Goal: Transaction & Acquisition: Purchase product/service

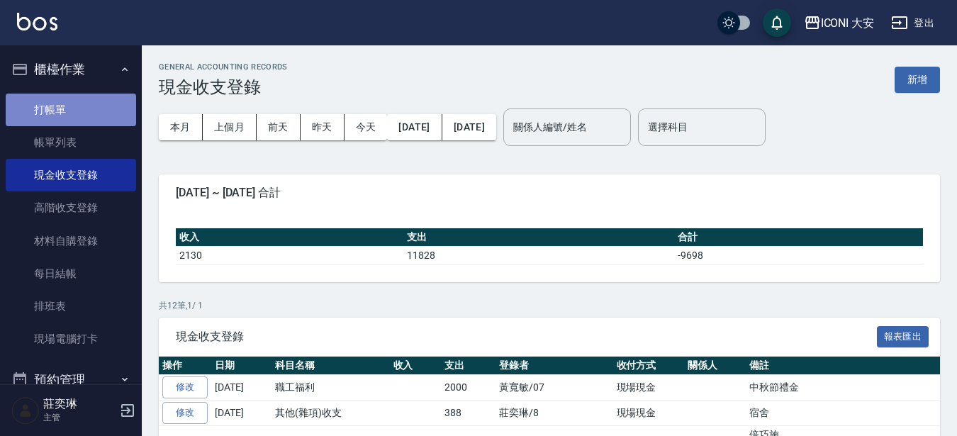
click at [77, 108] on link "打帳單" at bounding box center [71, 110] width 130 height 33
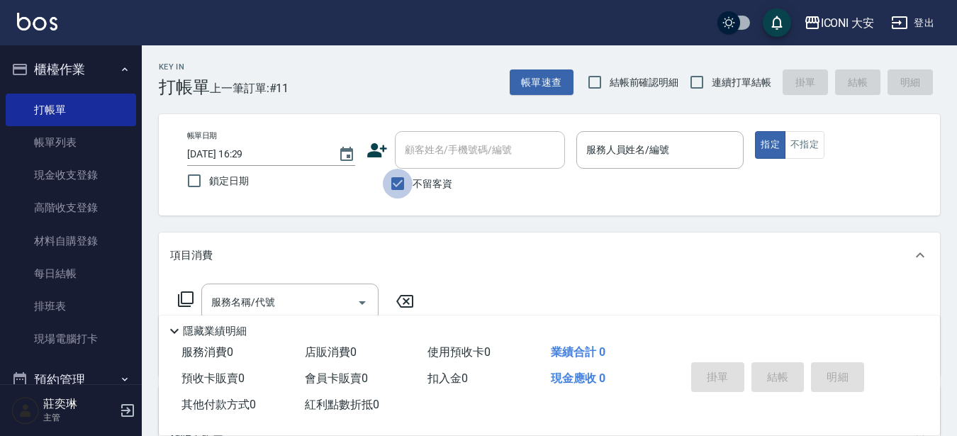
click at [398, 181] on input "不留客資" at bounding box center [398, 184] width 30 height 30
checkbox input "false"
click at [410, 144] on input "顧客姓名/手機號碼/編號" at bounding box center [469, 150] width 136 height 25
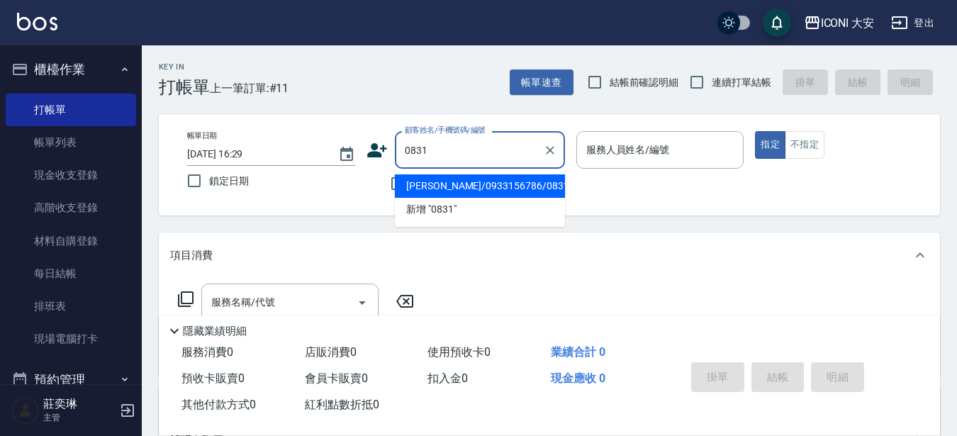
click at [490, 184] on li "[PERSON_NAME]/0933156786/0831" at bounding box center [480, 185] width 170 height 23
type input "[PERSON_NAME]/0933156786/0831"
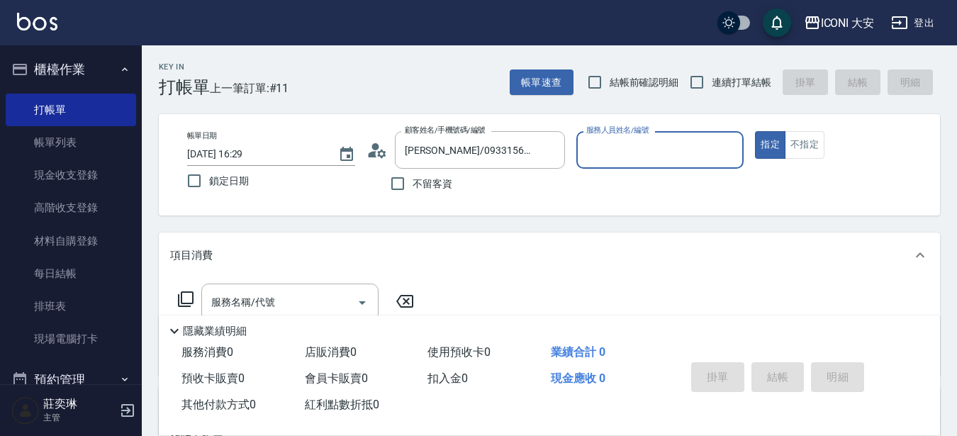
type input "Yulisa-8"
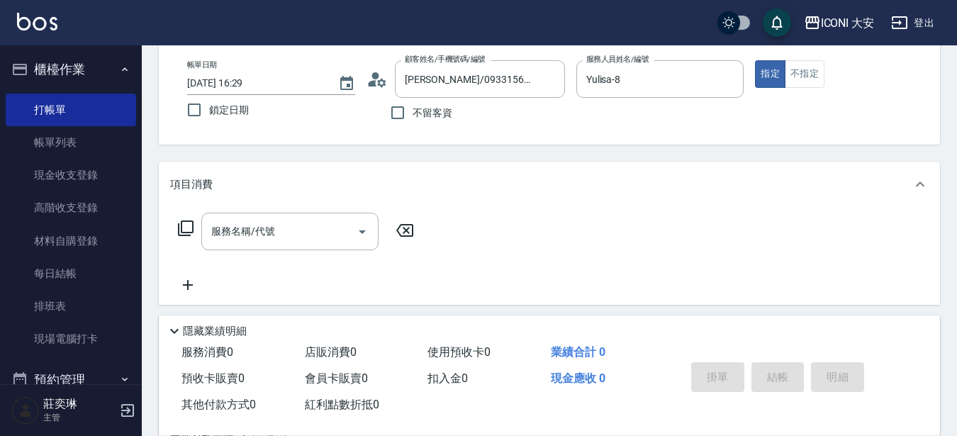
click at [184, 228] on icon at bounding box center [185, 228] width 17 height 17
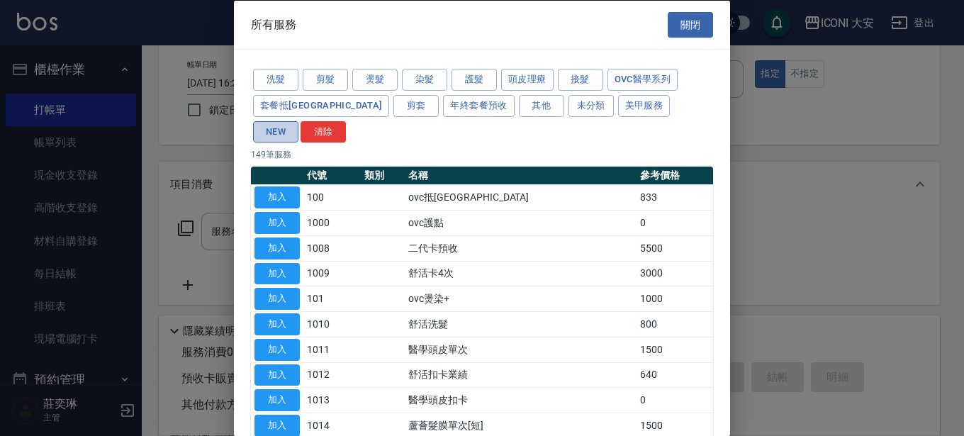
click at [298, 121] on button "NEW" at bounding box center [275, 132] width 45 height 22
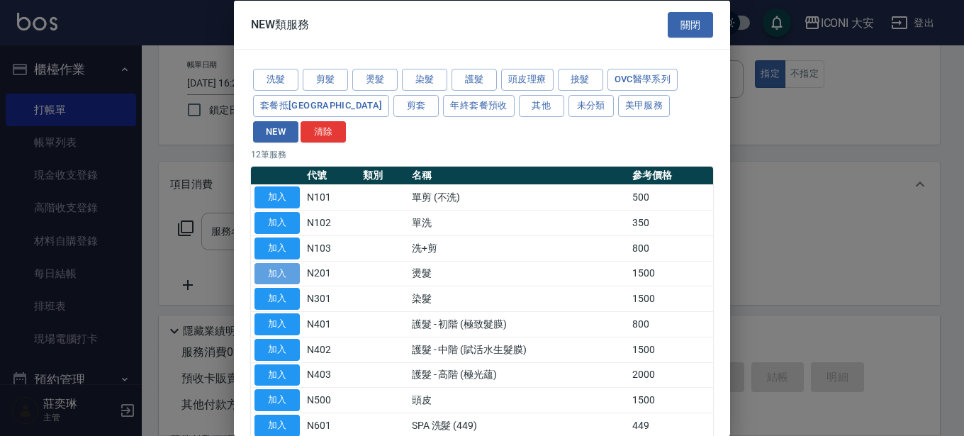
click at [274, 262] on button "加入" at bounding box center [277, 273] width 45 height 22
type input "燙髮(N201)"
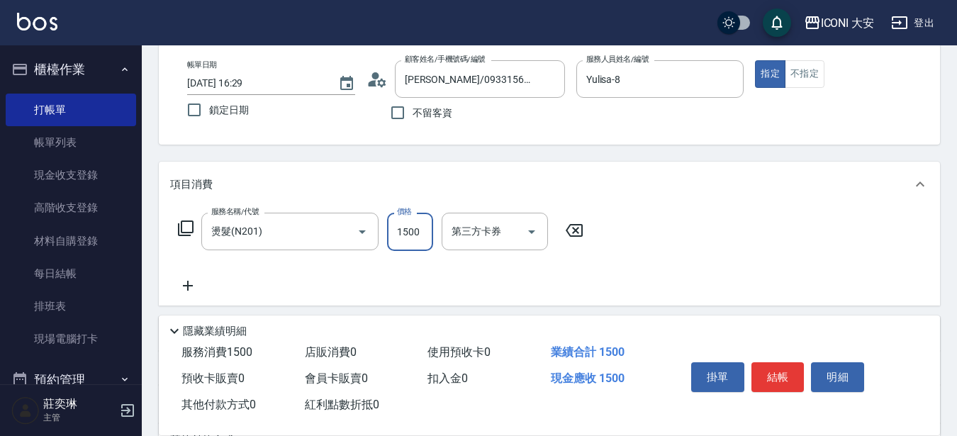
click at [415, 235] on input "1500" at bounding box center [410, 232] width 46 height 38
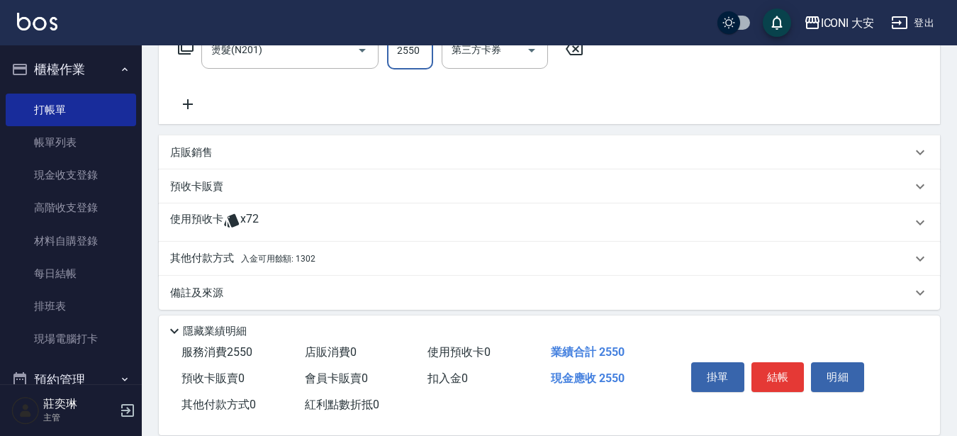
scroll to position [262, 0]
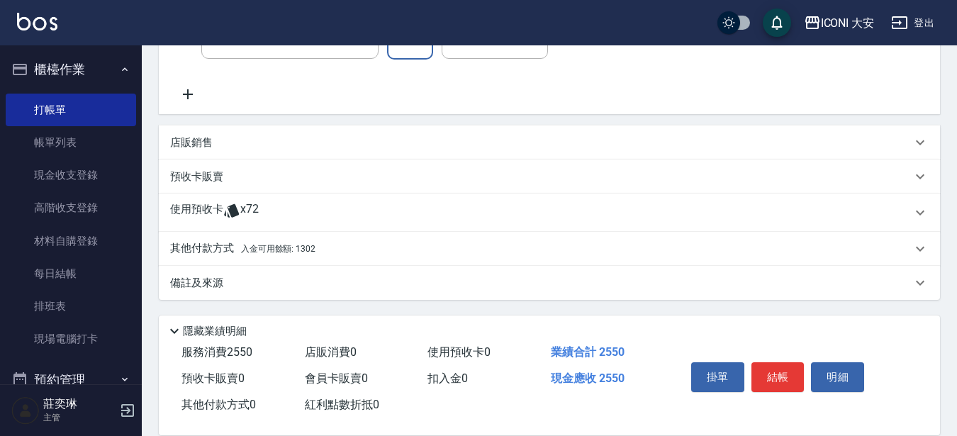
type input "2550"
click at [229, 248] on p "其他付款方式 入金可用餘額: 1302" at bounding box center [242, 249] width 145 height 16
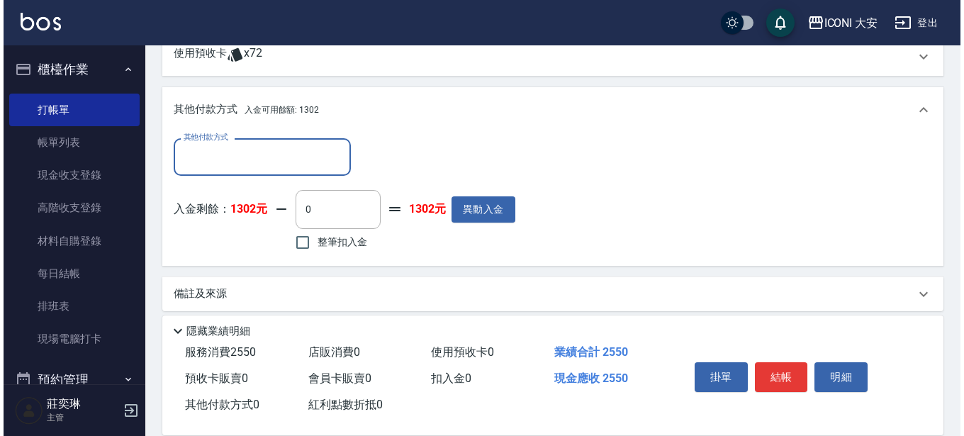
scroll to position [430, 0]
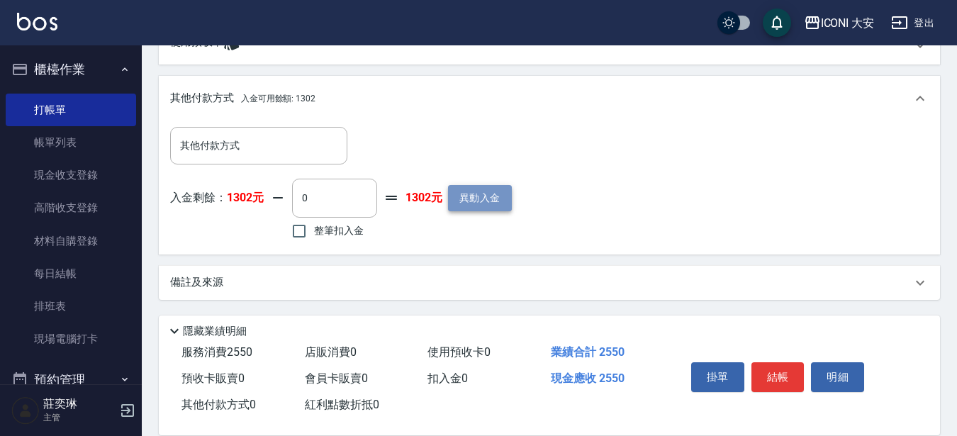
click at [494, 203] on button "異動入金" at bounding box center [480, 198] width 64 height 26
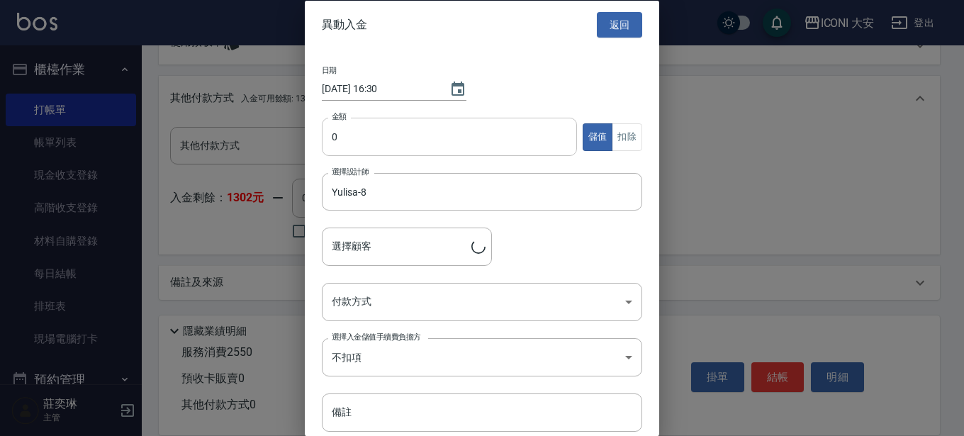
type input "[PERSON_NAME]/0933156786/0831"
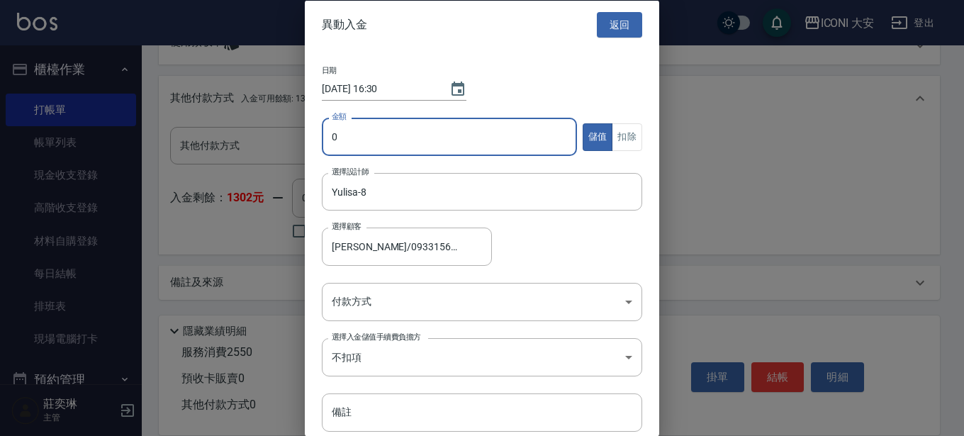
click at [493, 149] on input "0" at bounding box center [449, 137] width 255 height 38
type input "11000"
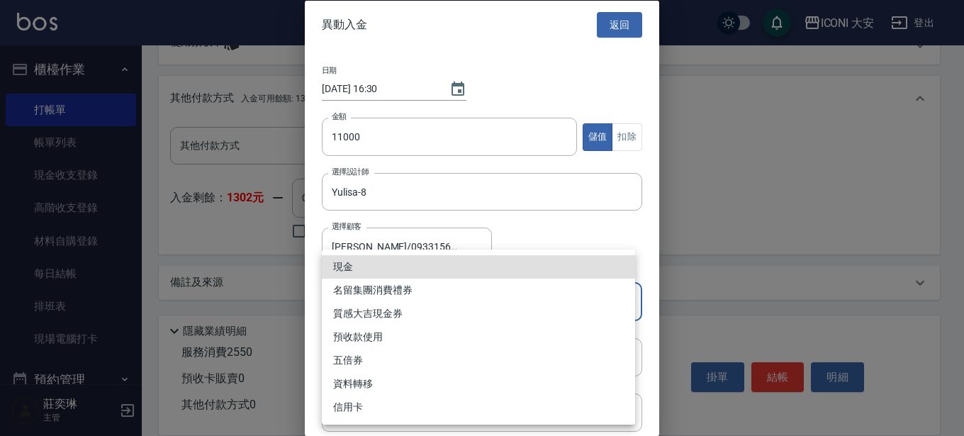
click at [376, 311] on body "ICONI 大安 登出 櫃檯作業 打帳單 帳單列表 現金收支登錄 高階收支登錄 材料自購登錄 每日結帳 排班表 現場電腦打卡 預約管理 預約管理 單日預約紀錄…" at bounding box center [482, 3] width 964 height 866
click at [354, 266] on li "現金" at bounding box center [478, 266] width 313 height 23
type input "現金"
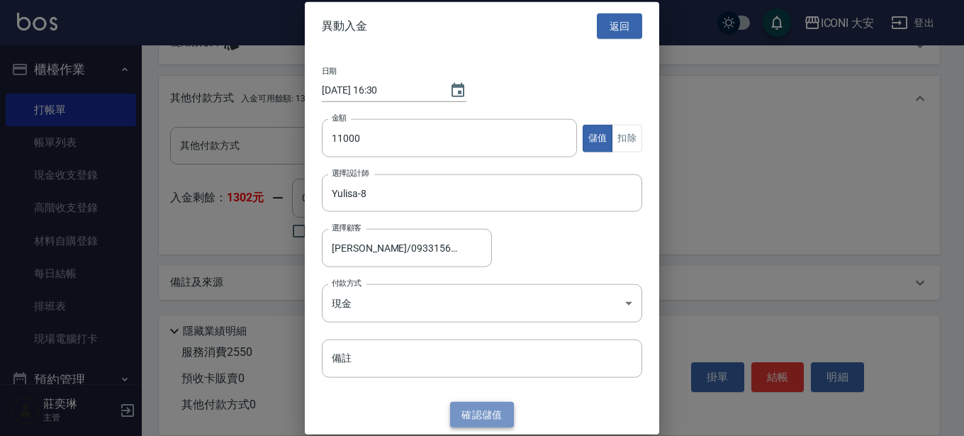
click at [497, 418] on button "確認 儲值" at bounding box center [482, 414] width 64 height 26
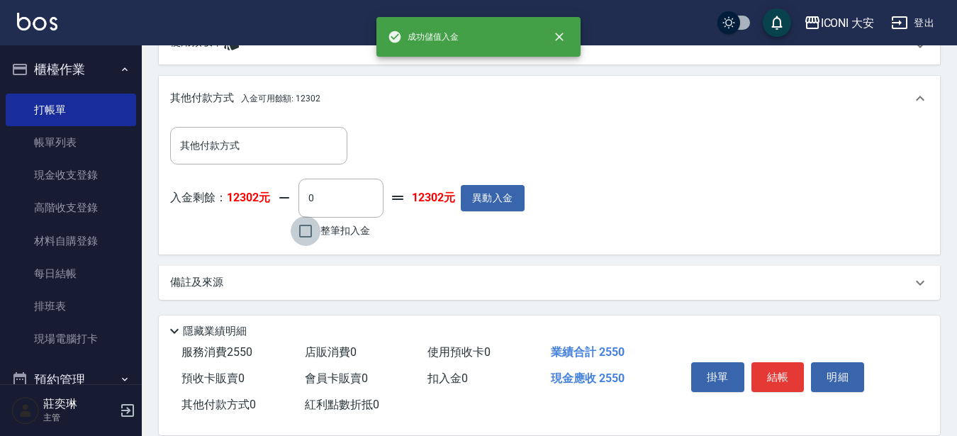
click at [309, 235] on input "整筆扣入金" at bounding box center [306, 231] width 30 height 30
checkbox input "true"
type input "2550"
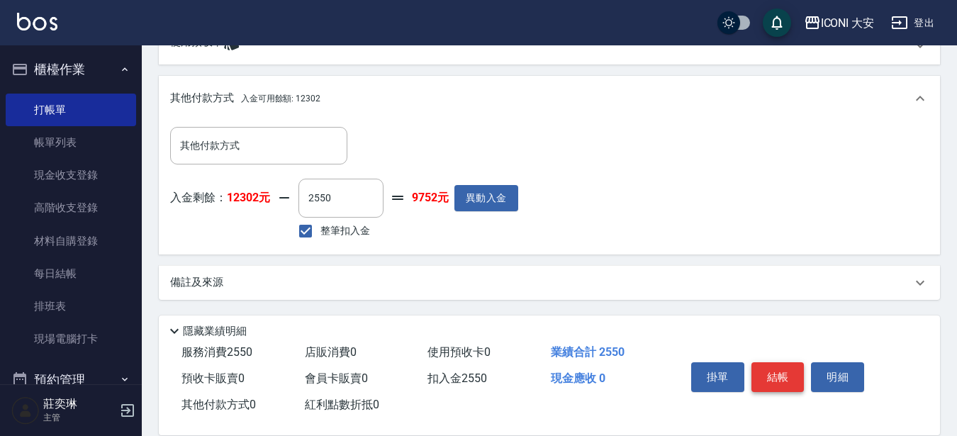
click at [782, 367] on button "結帳" at bounding box center [777, 377] width 53 height 30
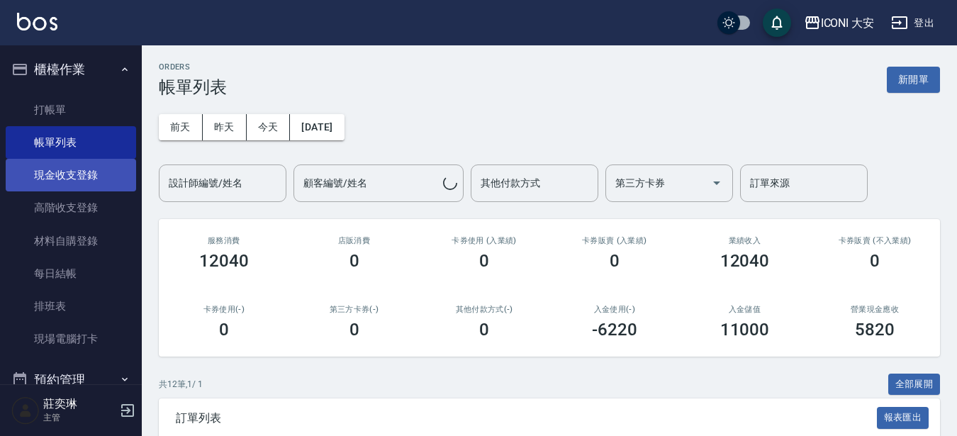
click at [92, 176] on link "現金收支登錄" at bounding box center [71, 175] width 130 height 33
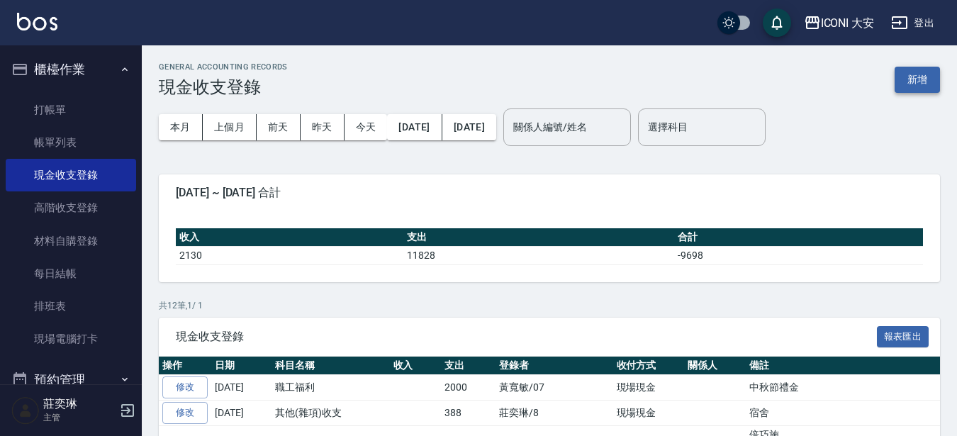
click at [916, 78] on button "新增" at bounding box center [917, 80] width 45 height 26
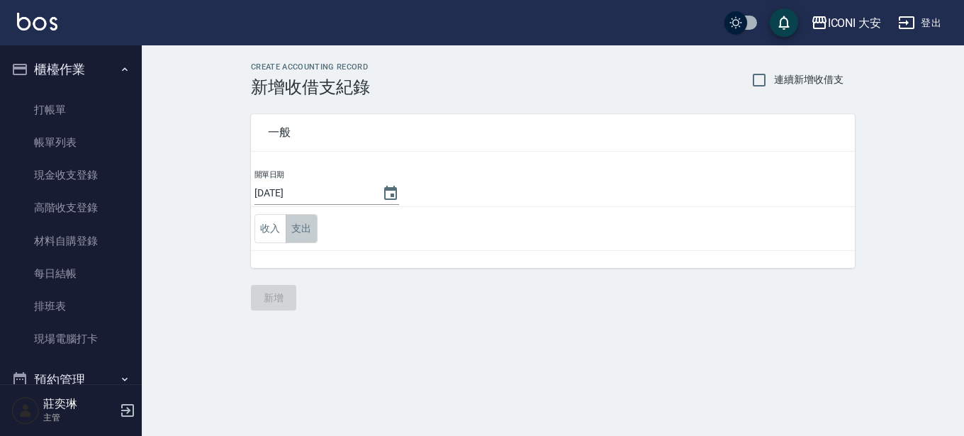
click at [311, 224] on button "支出" at bounding box center [302, 228] width 32 height 29
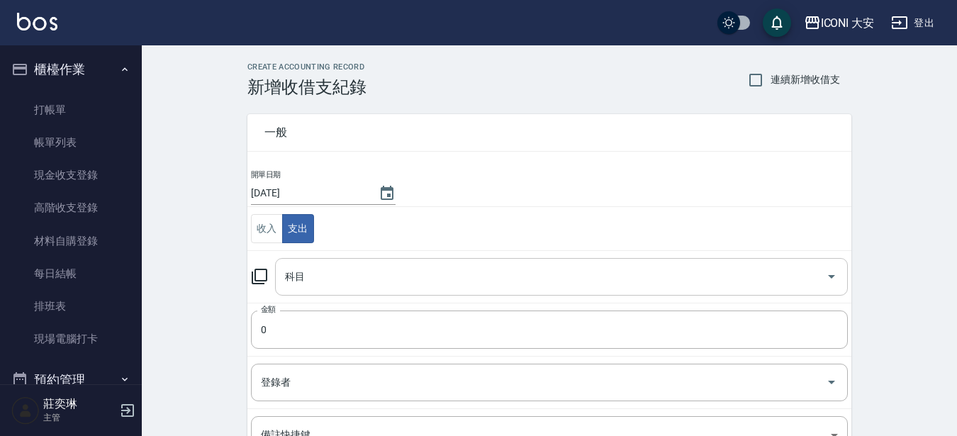
click at [298, 272] on input "科目" at bounding box center [550, 276] width 539 height 25
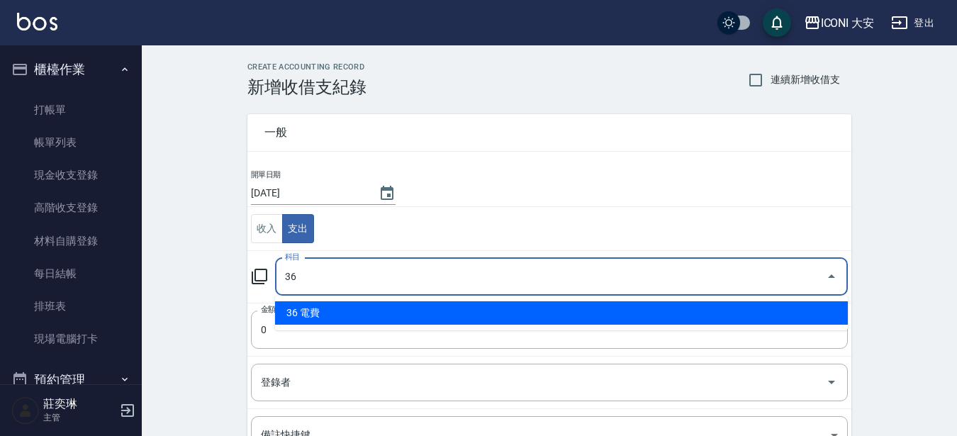
type input "3"
click at [295, 311] on li "31 入金卡" at bounding box center [561, 312] width 573 height 23
type input "31 入金卡"
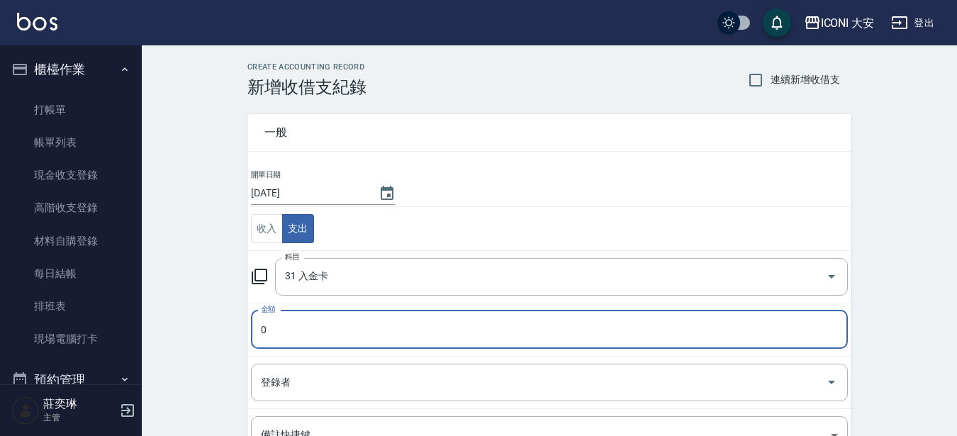
click at [296, 330] on input "0" at bounding box center [549, 330] width 597 height 38
type input "01000"
click at [286, 383] on input "登錄者" at bounding box center [538, 382] width 563 height 25
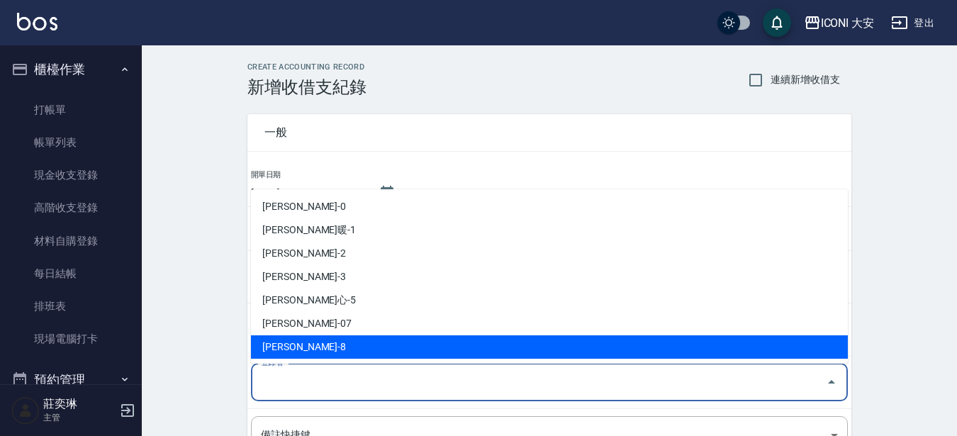
click at [293, 349] on li "[PERSON_NAME]-8" at bounding box center [549, 346] width 597 height 23
type input "[PERSON_NAME]-8"
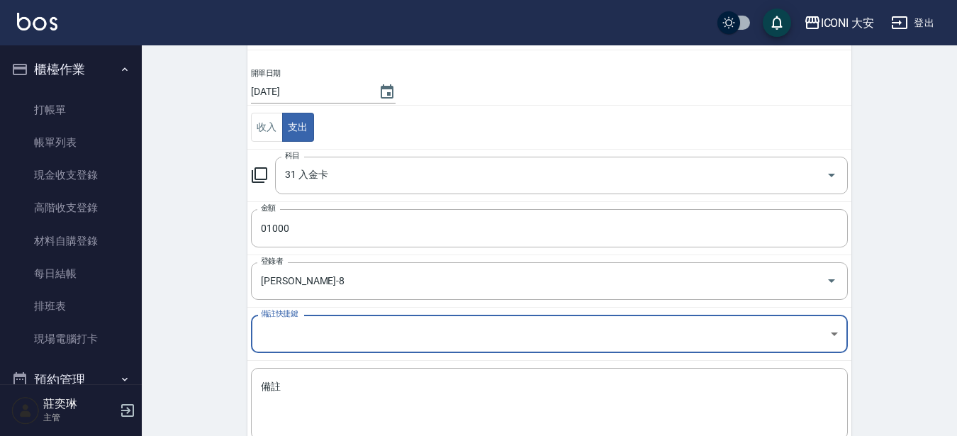
scroll to position [190, 0]
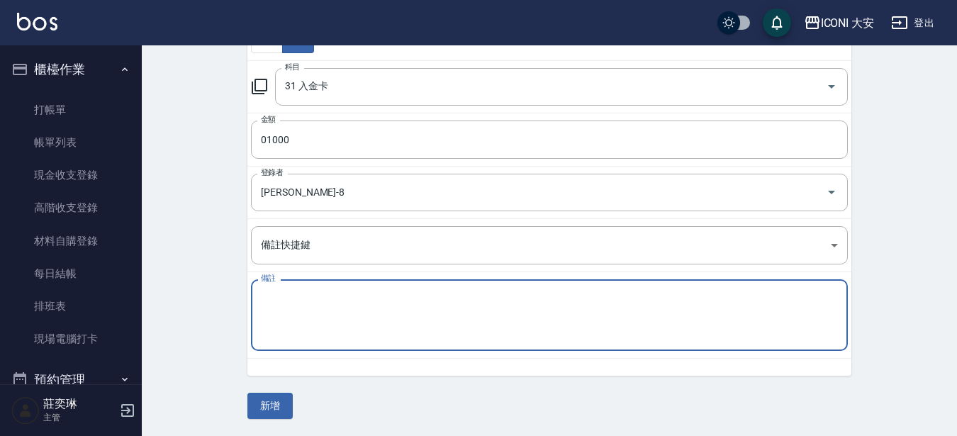
click at [301, 303] on textarea "備註" at bounding box center [549, 315] width 577 height 48
type textarea "璧珍姐"
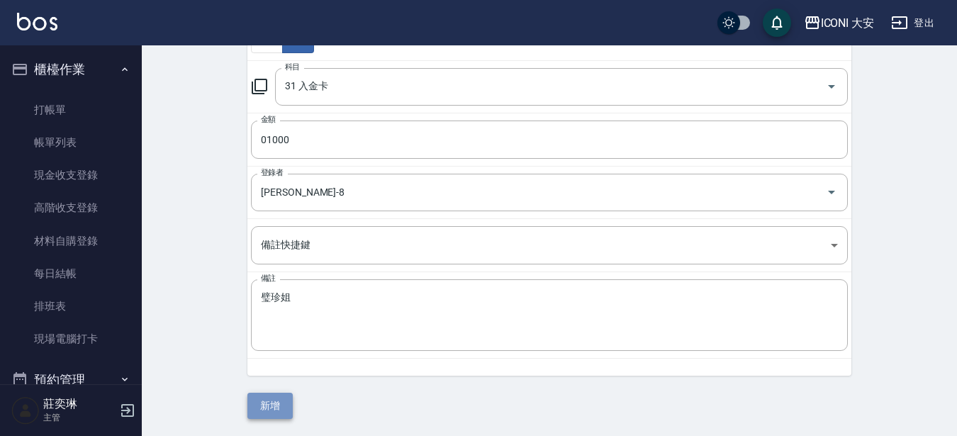
click at [285, 403] on button "新增" at bounding box center [269, 406] width 45 height 26
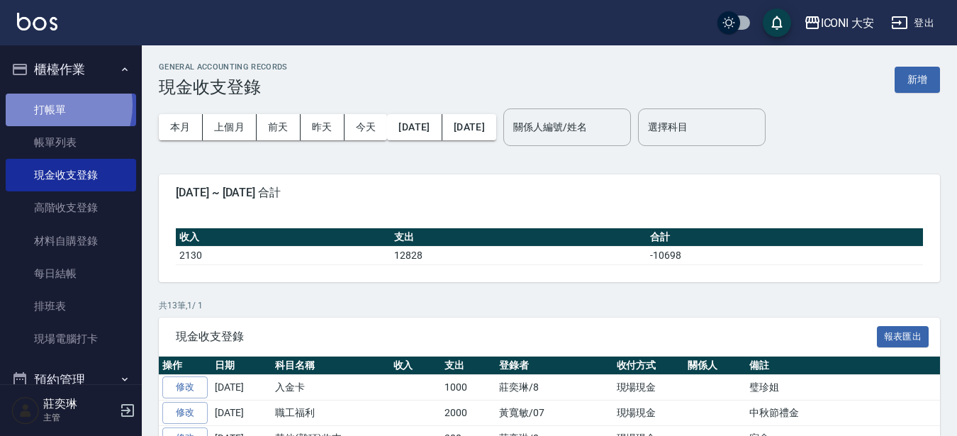
click at [50, 105] on link "打帳單" at bounding box center [71, 110] width 130 height 33
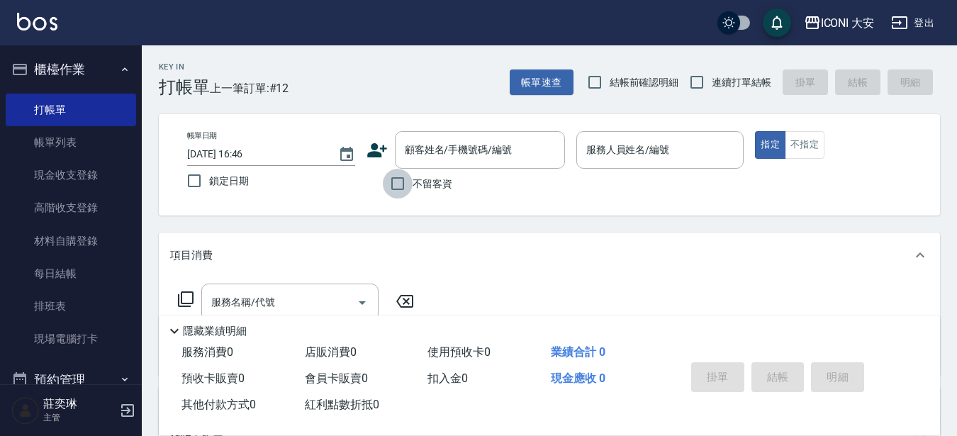
click at [397, 186] on input "不留客資" at bounding box center [398, 184] width 30 height 30
checkbox input "true"
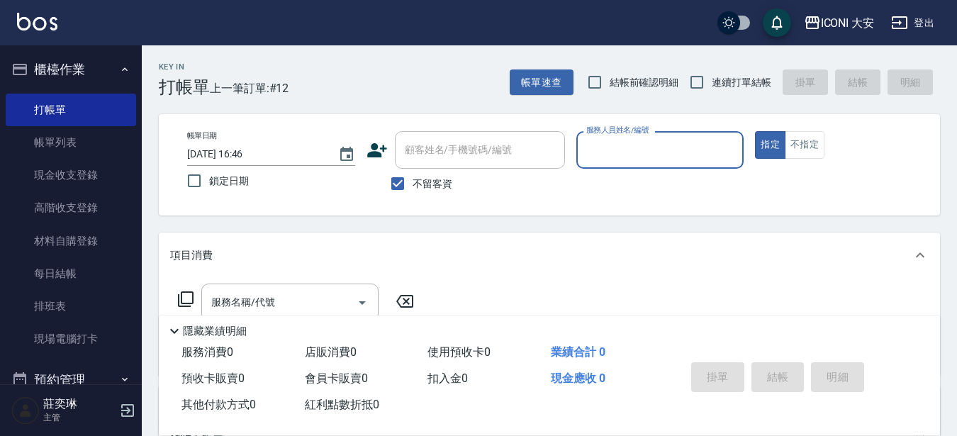
drag, startPoint x: 706, startPoint y: 150, endPoint x: 674, endPoint y: 160, distance: 33.9
click at [702, 153] on input "服務人員姓名/編號" at bounding box center [660, 150] width 155 height 25
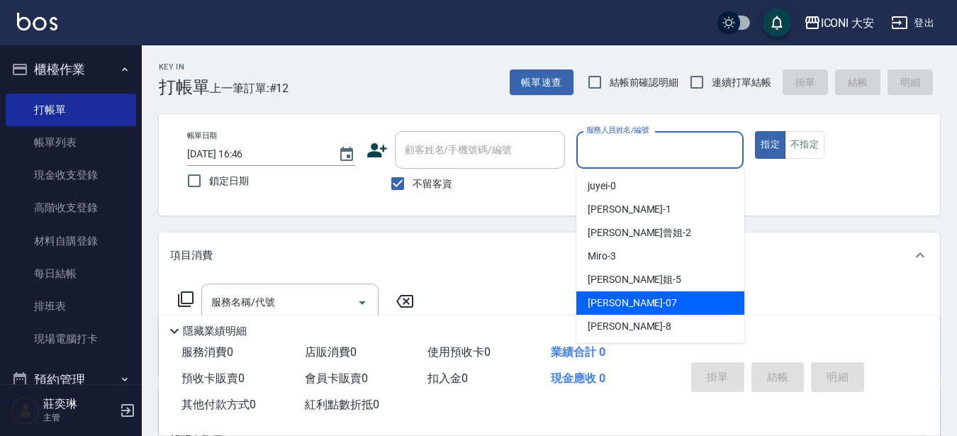
click at [606, 305] on span "[PERSON_NAME] -07" at bounding box center [632, 303] width 89 height 15
type input "[PERSON_NAME]-07"
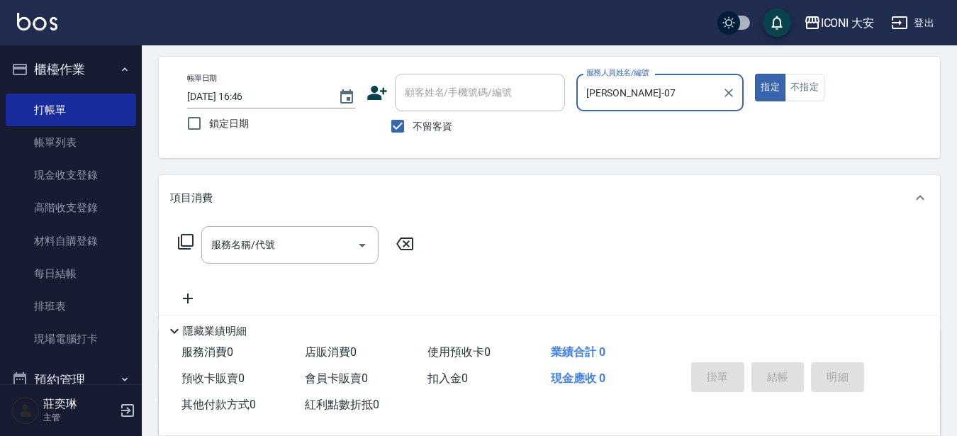
scroll to position [142, 0]
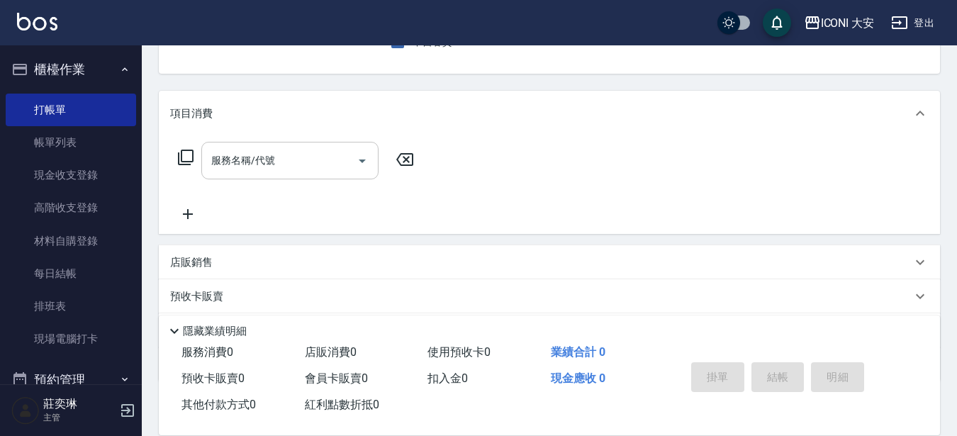
click at [281, 161] on input "服務名稱/代號" at bounding box center [279, 160] width 143 height 25
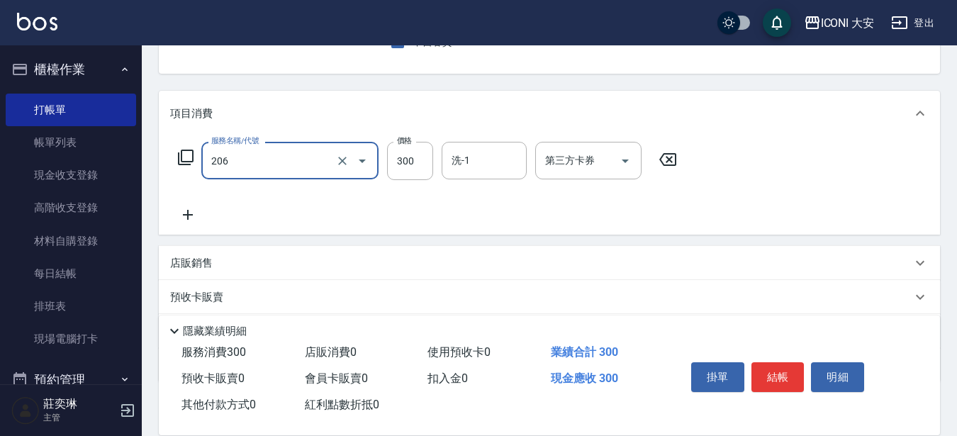
type input "洗髮(206)"
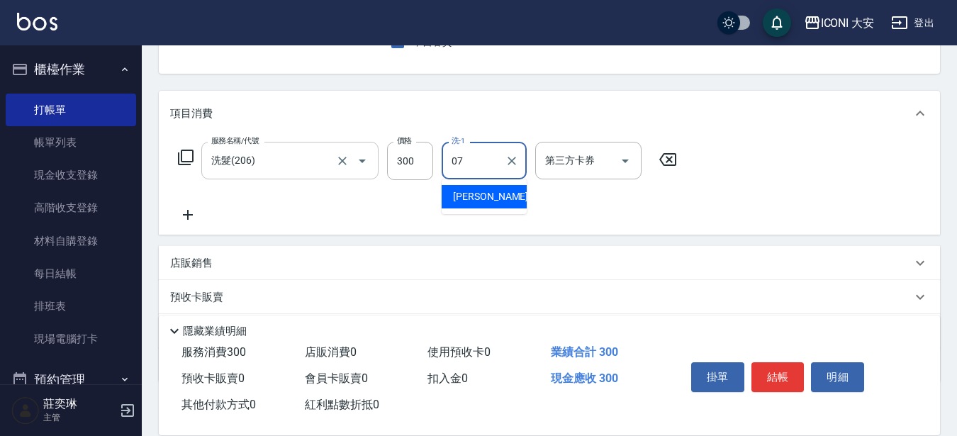
type input "[PERSON_NAME]-07"
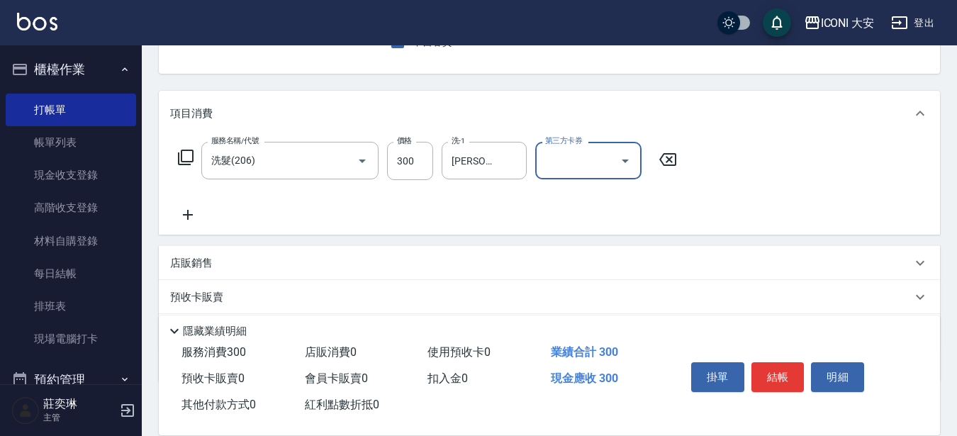
click at [181, 213] on icon at bounding box center [187, 214] width 35 height 17
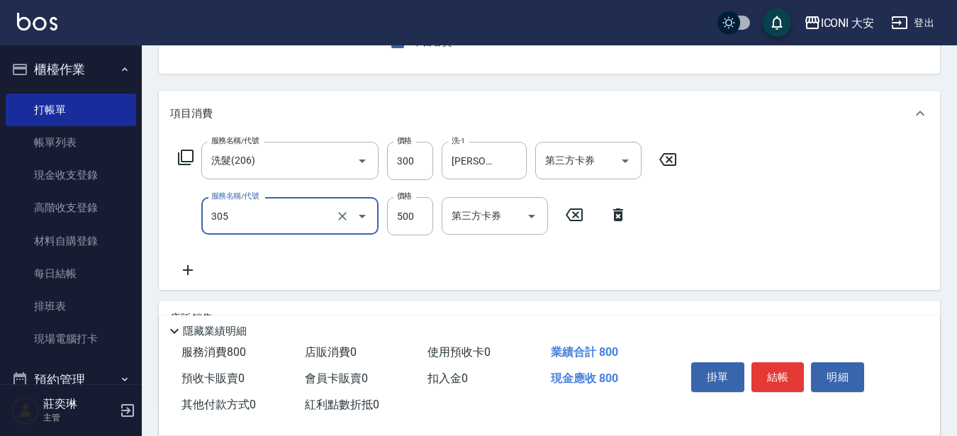
type input "剪髮(305)"
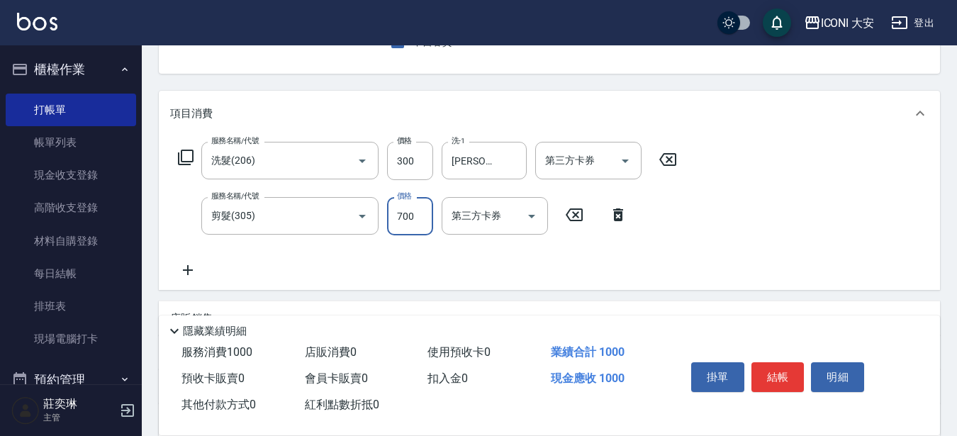
type input "700"
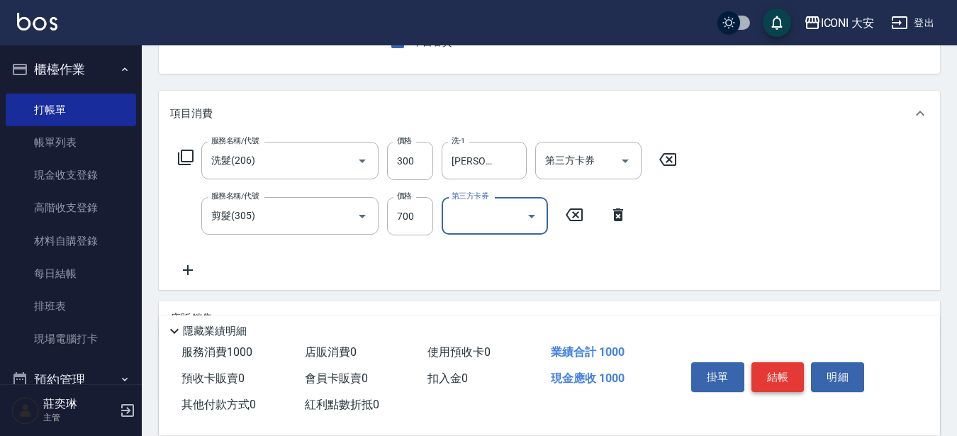
click at [771, 383] on button "結帳" at bounding box center [777, 377] width 53 height 30
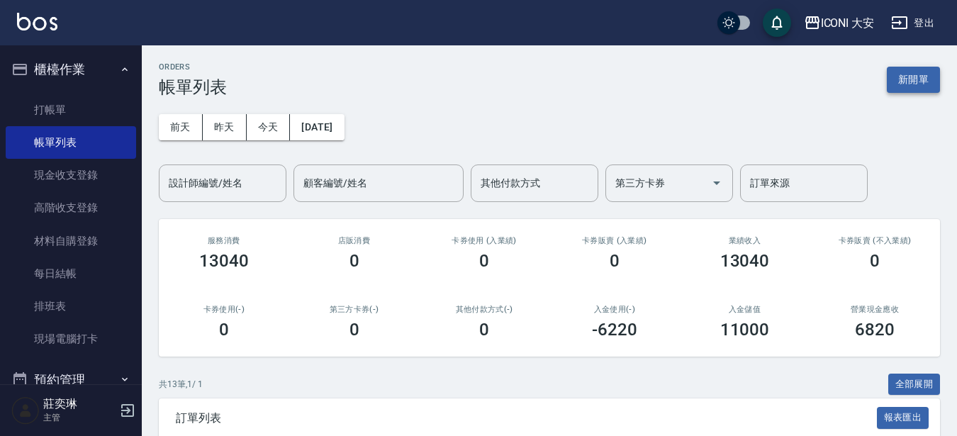
click at [915, 82] on button "新開單" at bounding box center [913, 80] width 53 height 26
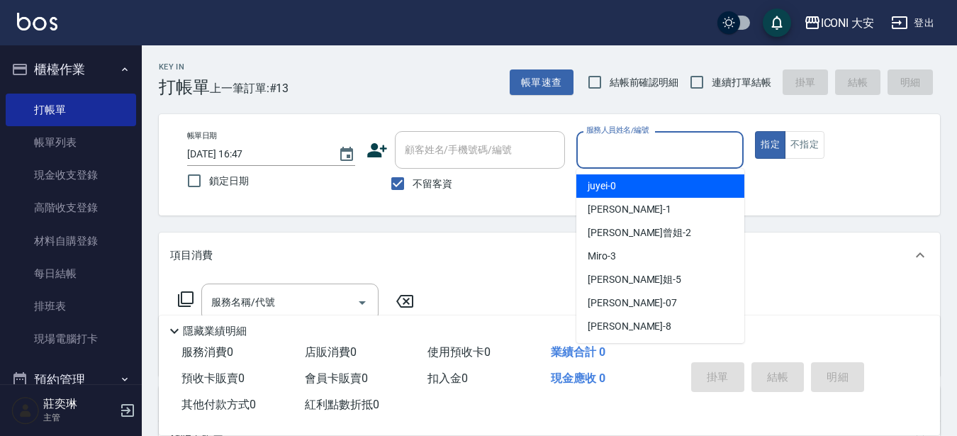
drag, startPoint x: 644, startPoint y: 141, endPoint x: 639, endPoint y: 155, distance: 15.3
click at [644, 145] on input "服務人員姓名/編號" at bounding box center [660, 150] width 155 height 25
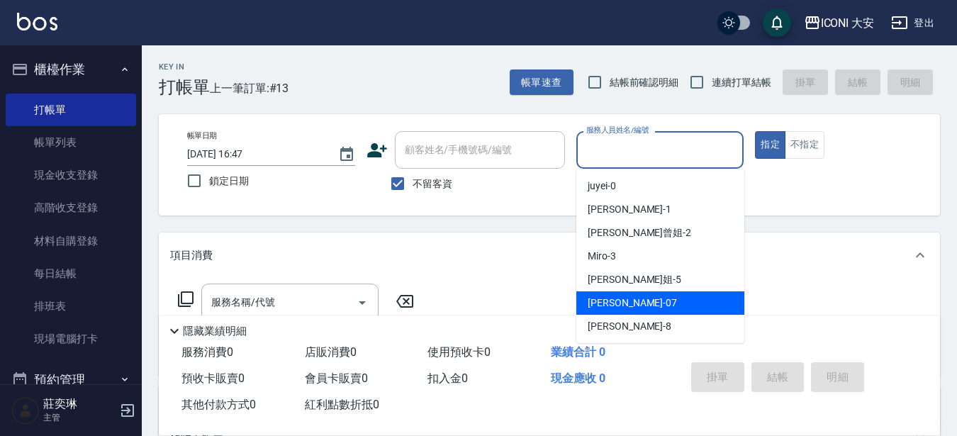
drag, startPoint x: 639, startPoint y: 304, endPoint x: 409, endPoint y: 274, distance: 232.4
click at [639, 304] on div "[PERSON_NAME] -07" at bounding box center [660, 302] width 168 height 23
type input "[PERSON_NAME]-07"
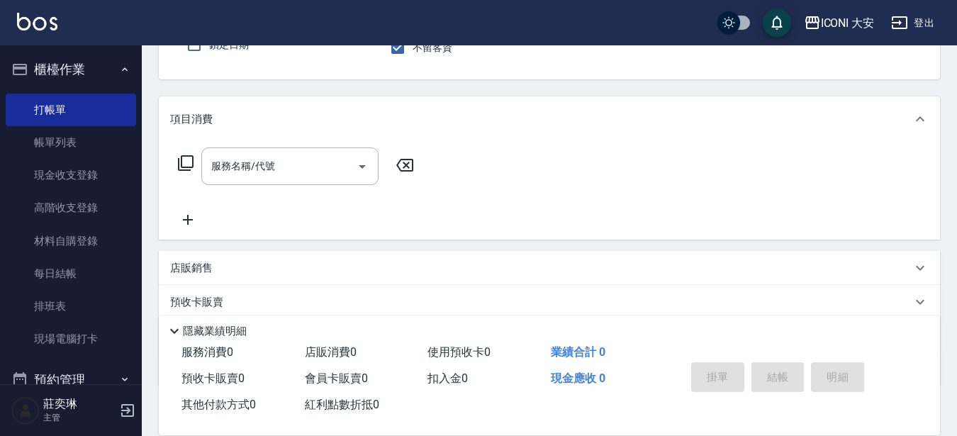
scroll to position [142, 0]
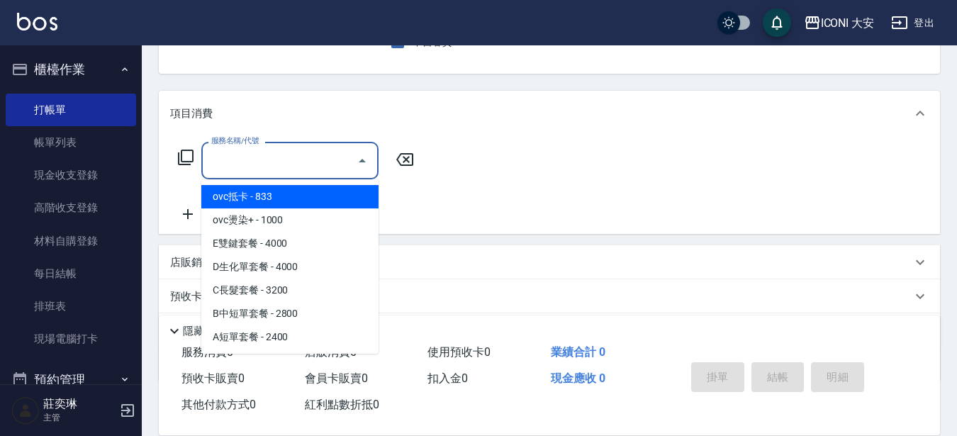
click at [274, 157] on input "服務名稱/代號" at bounding box center [279, 160] width 143 height 25
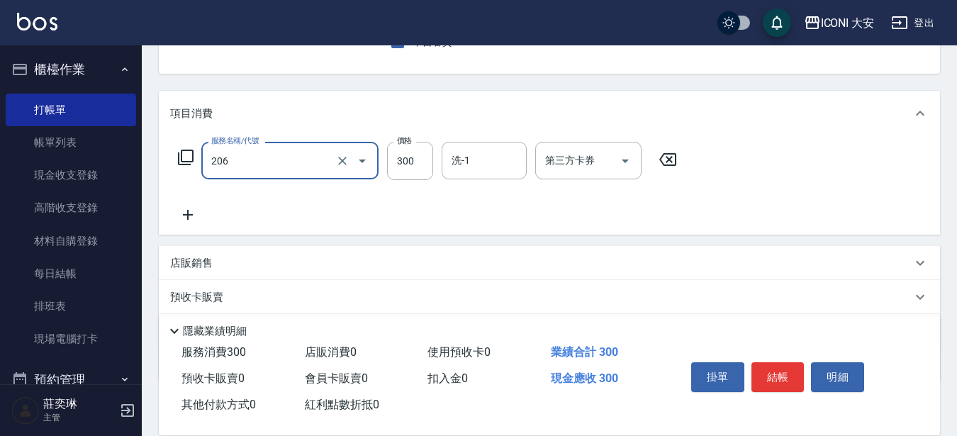
type input "洗髮(206)"
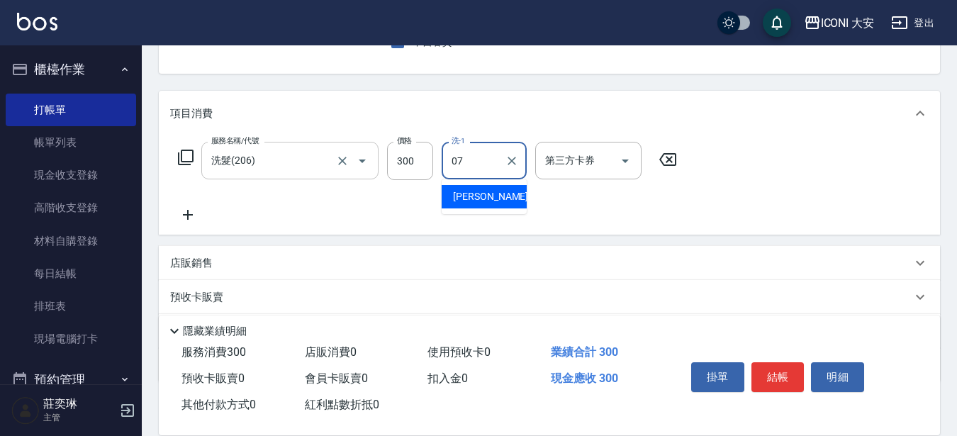
type input "[PERSON_NAME]-07"
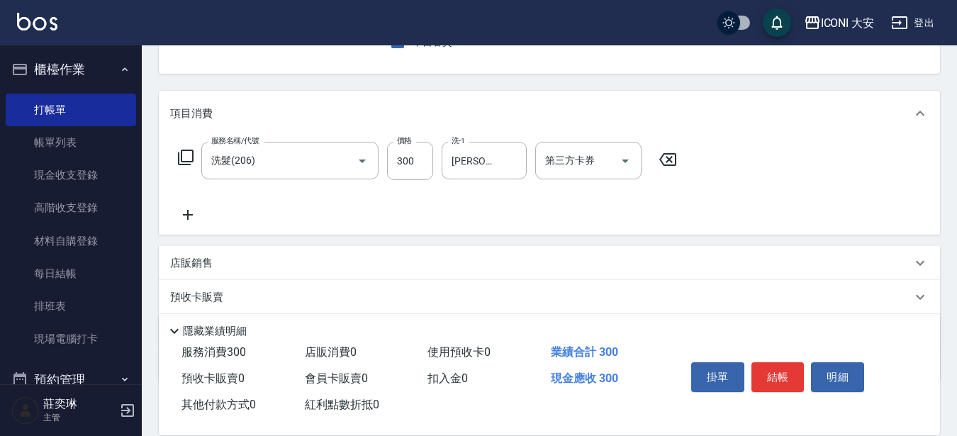
click at [195, 211] on icon at bounding box center [187, 214] width 35 height 17
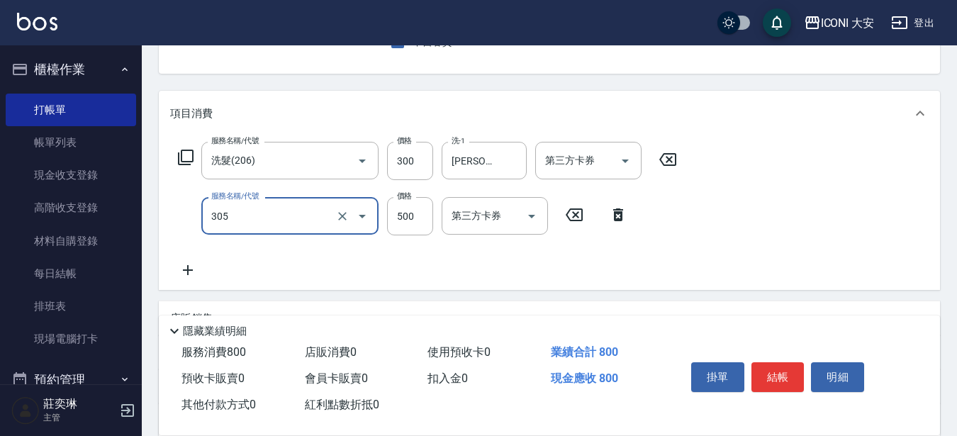
type input "剪髮(305)"
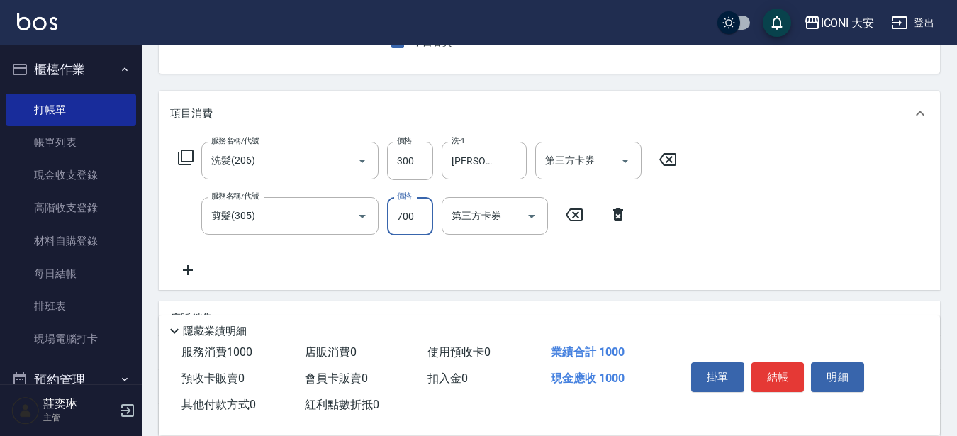
type input "700"
click at [193, 272] on icon at bounding box center [187, 270] width 35 height 17
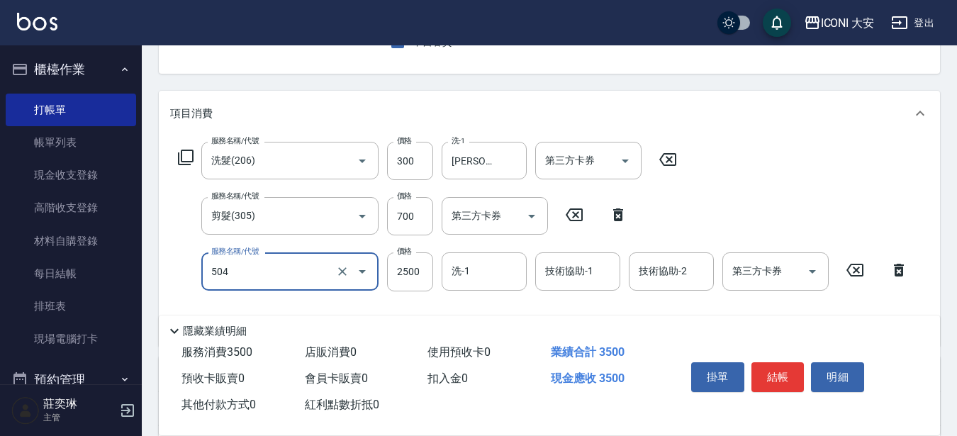
type input "染髮(504)"
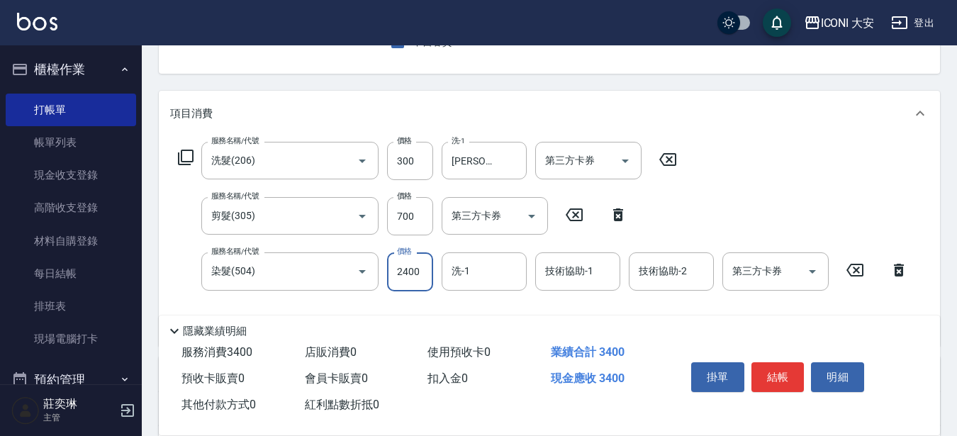
type input "2400"
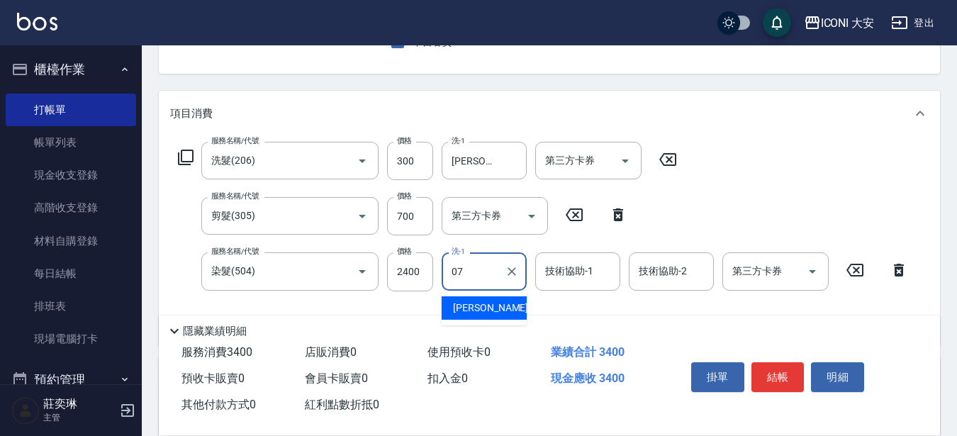
type input "[PERSON_NAME]-07"
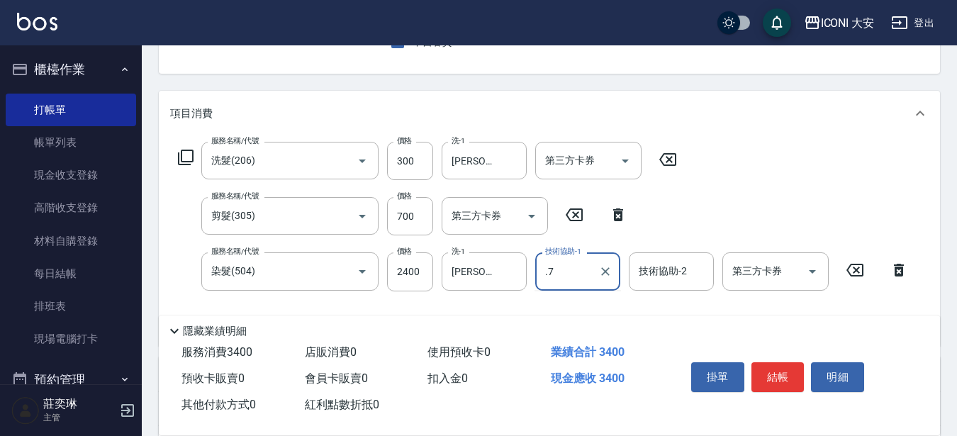
type input ".7"
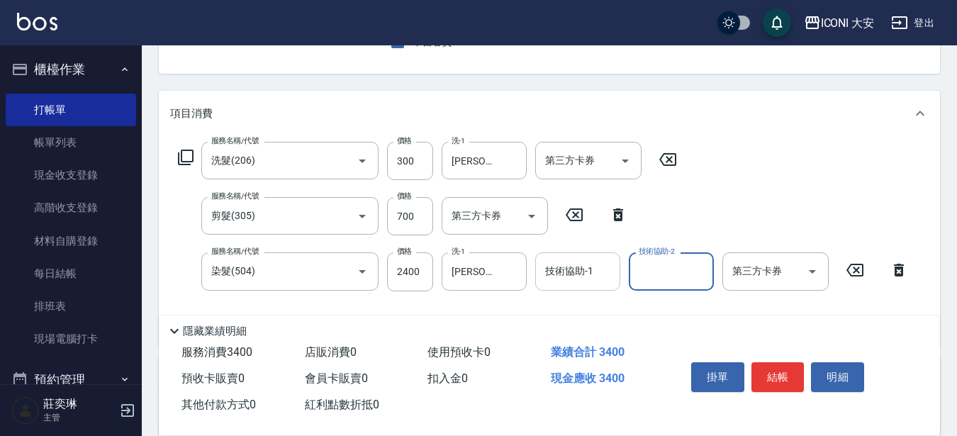
click at [551, 278] on input "技術協助-1" at bounding box center [578, 271] width 72 height 25
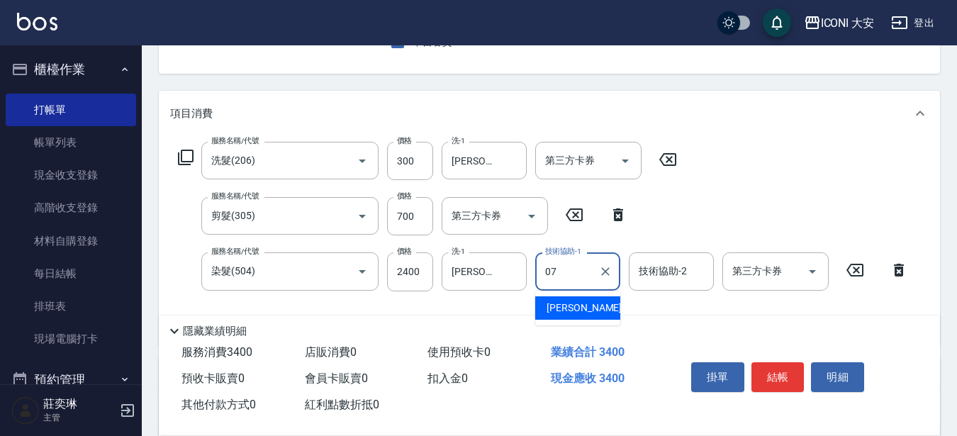
type input "[PERSON_NAME]-07"
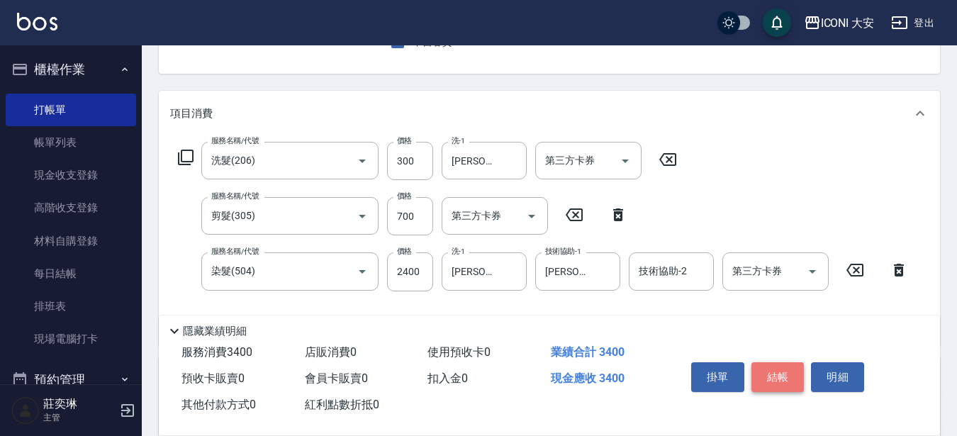
click at [768, 369] on button "結帳" at bounding box center [777, 377] width 53 height 30
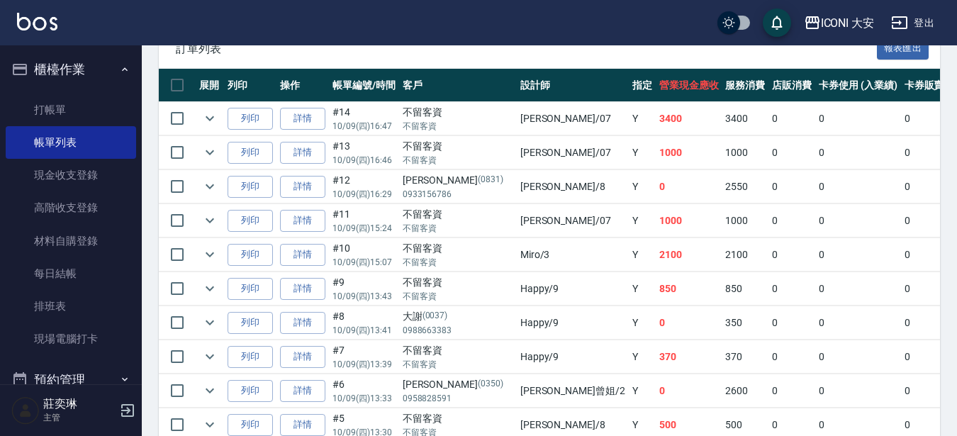
scroll to position [354, 0]
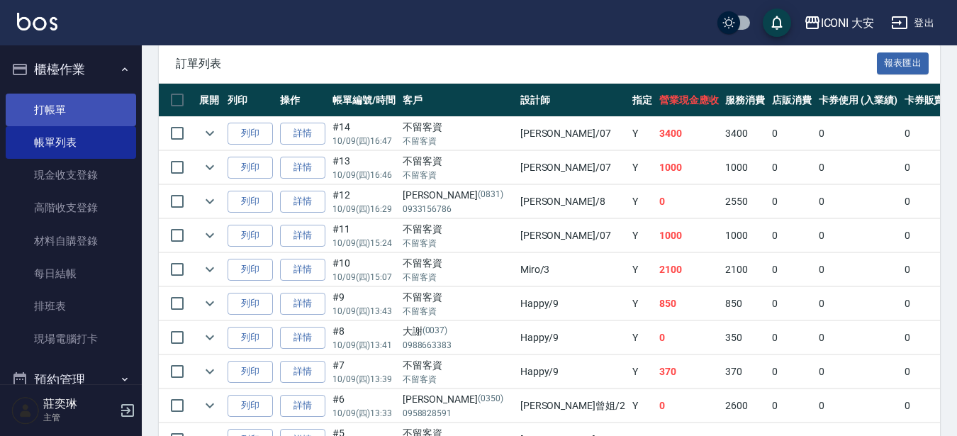
click at [67, 110] on link "打帳單" at bounding box center [71, 110] width 130 height 33
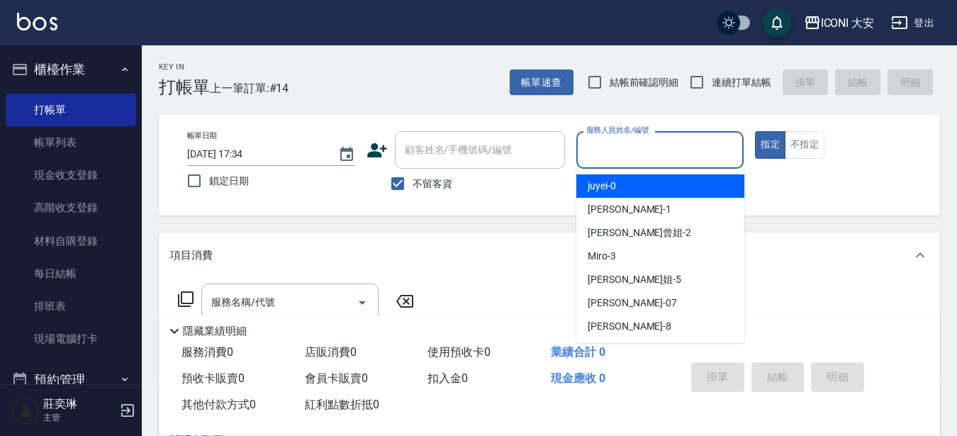
click at [642, 145] on input "服務人員姓名/編號" at bounding box center [660, 150] width 155 height 25
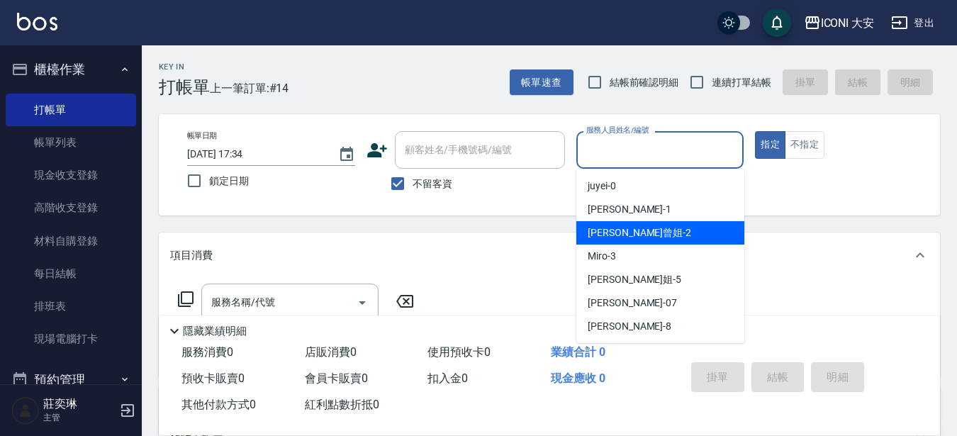
click at [630, 231] on span "[PERSON_NAME]曾姐 -2" at bounding box center [640, 232] width 104 height 15
type input "[PERSON_NAME]曾姐-2"
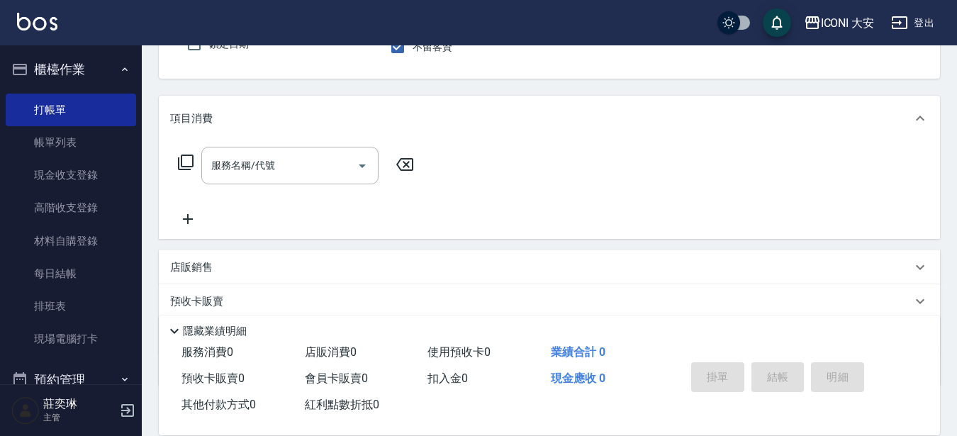
scroll to position [142, 0]
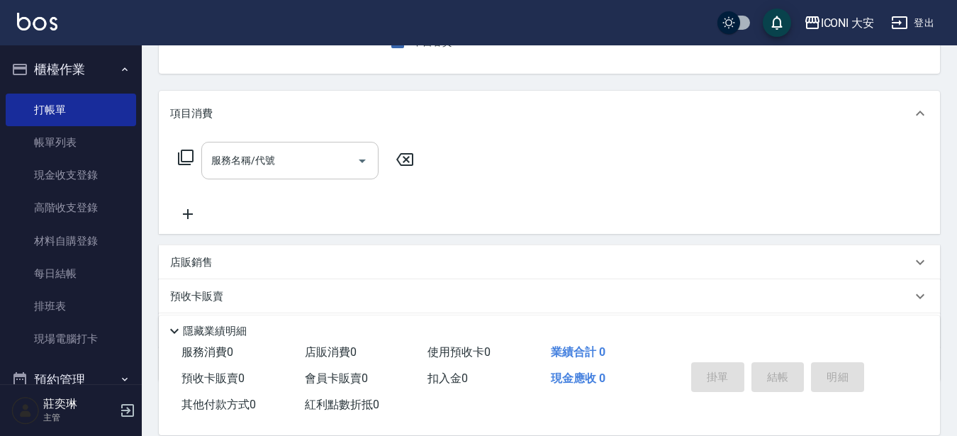
click at [258, 155] on div "服務名稱/代號 服務名稱/代號" at bounding box center [289, 161] width 177 height 38
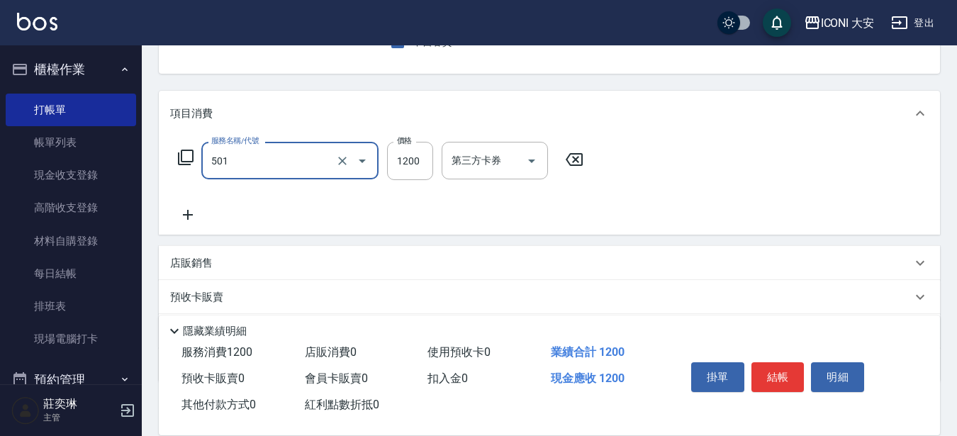
type input "染髮(501)"
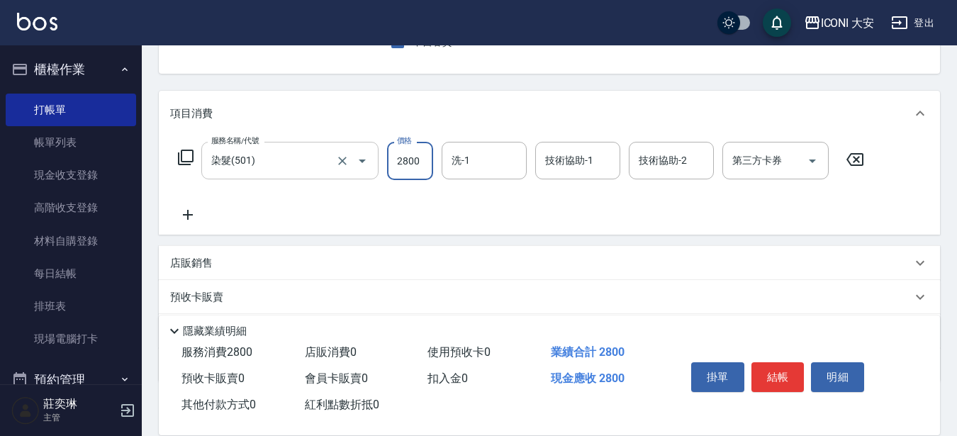
type input "2800"
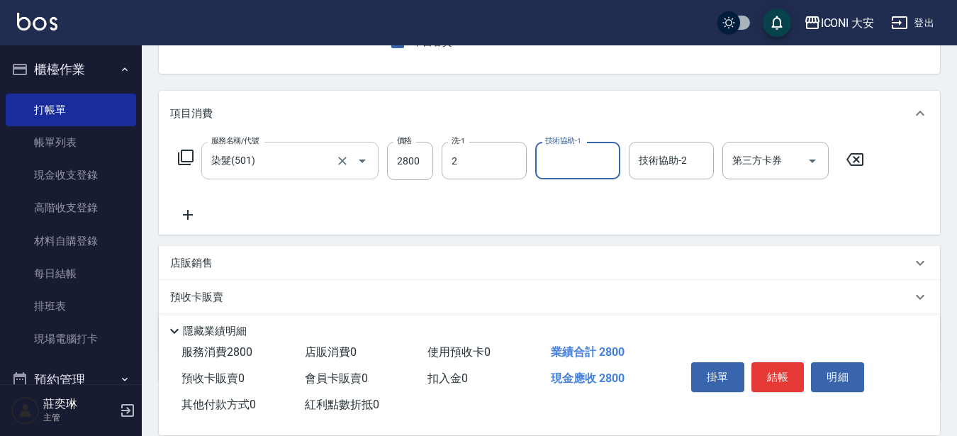
type input "[PERSON_NAME]曾姐-2"
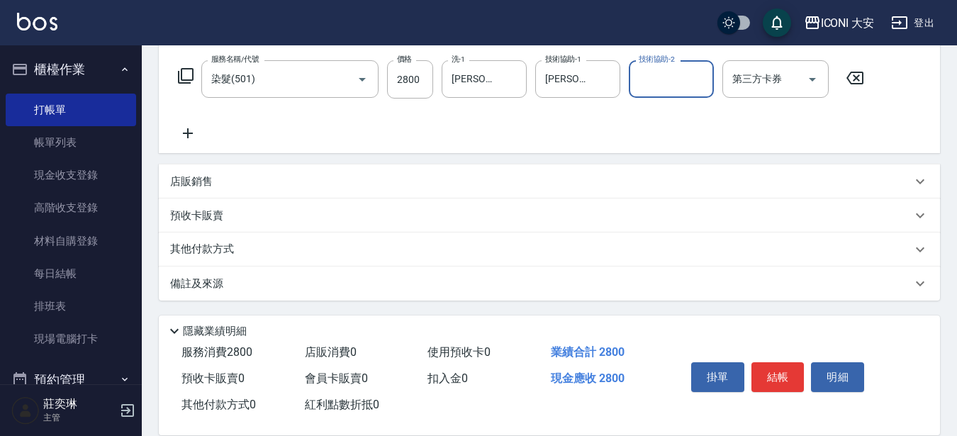
scroll to position [224, 0]
click at [776, 369] on button "結帳" at bounding box center [777, 377] width 53 height 30
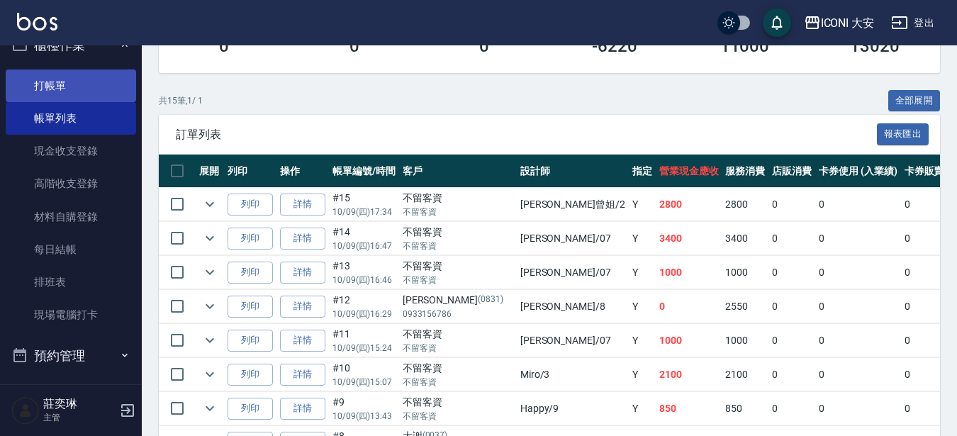
scroll to position [1, 0]
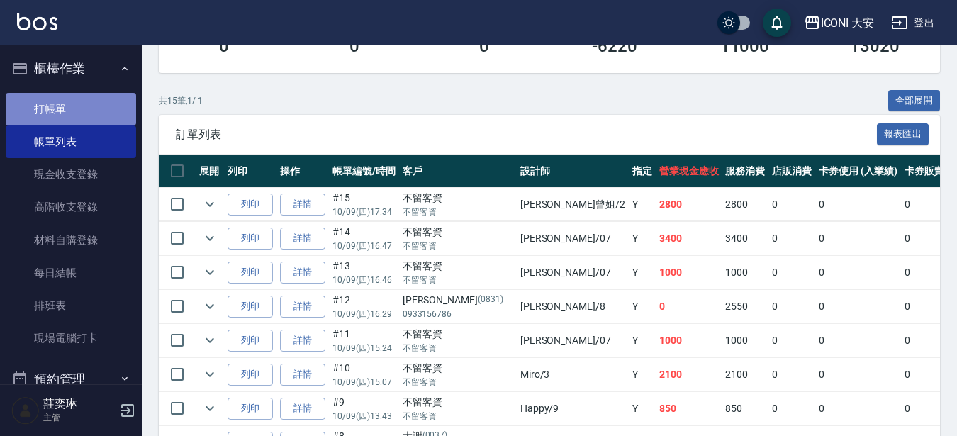
click at [90, 116] on link "打帳單" at bounding box center [71, 109] width 130 height 33
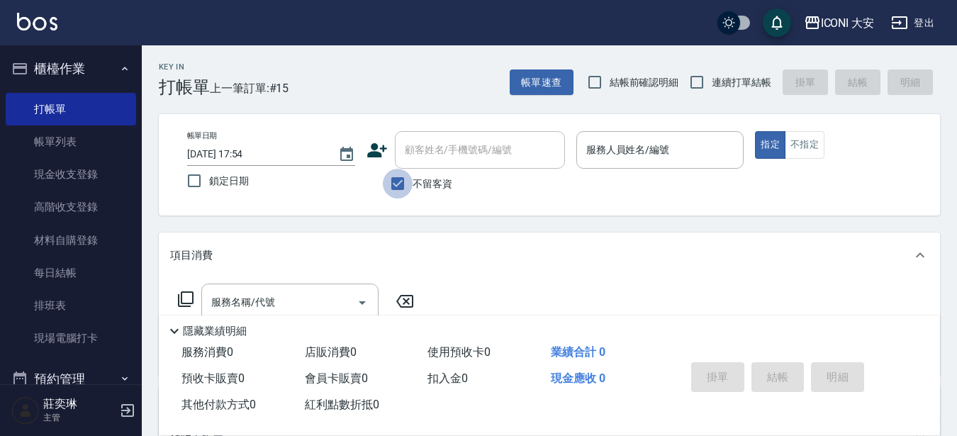
click at [398, 188] on input "不留客資" at bounding box center [398, 184] width 30 height 30
checkbox input "false"
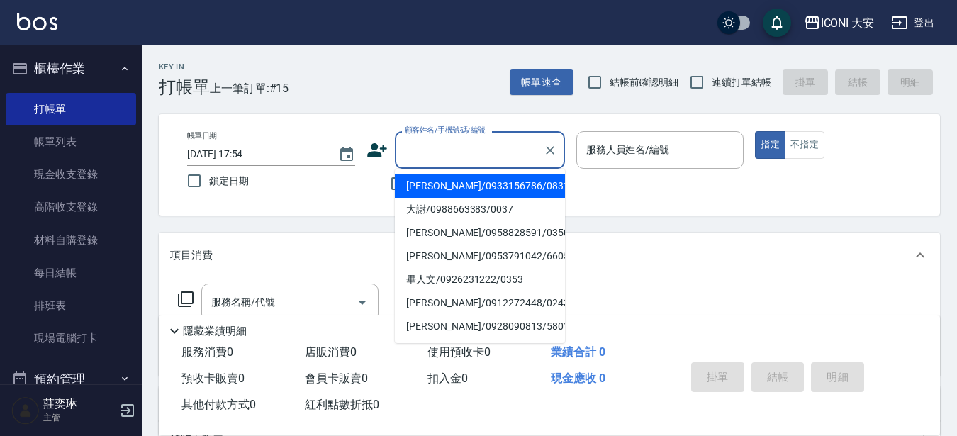
click at [433, 142] on input "顧客姓名/手機號碼/編號" at bounding box center [469, 150] width 136 height 25
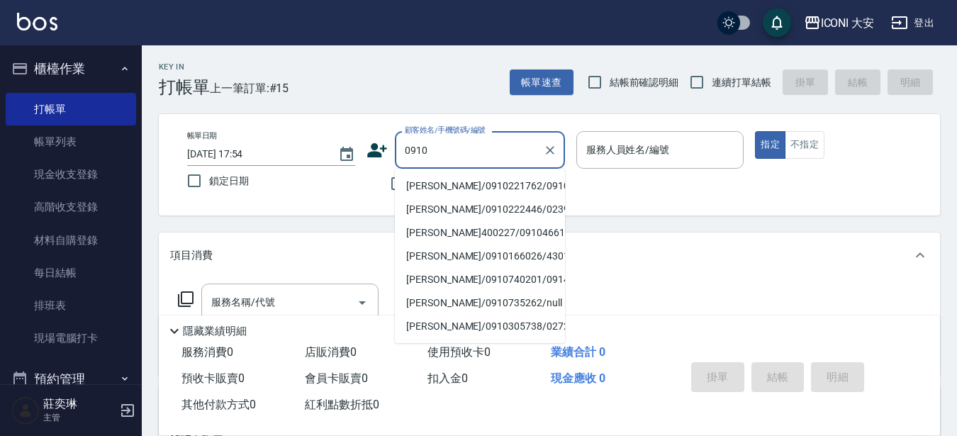
click at [420, 181] on li "[PERSON_NAME]/0910221762/0910" at bounding box center [480, 185] width 170 height 23
type input "[PERSON_NAME]/0910221762/0910"
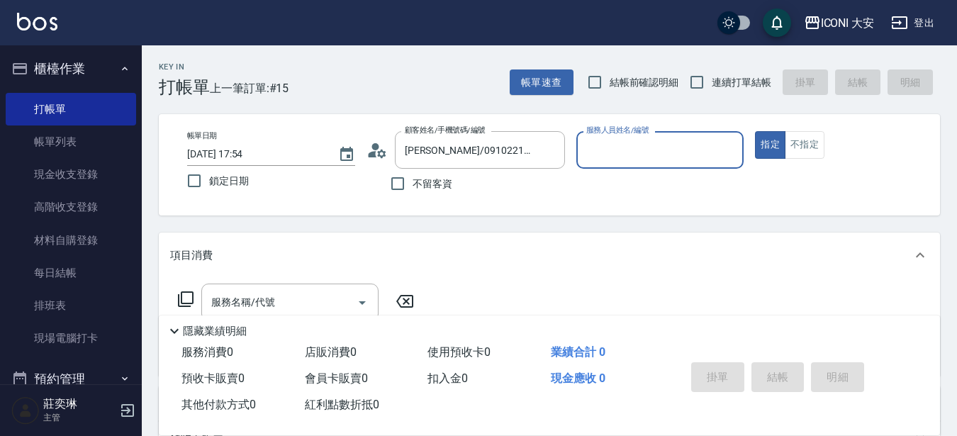
type input "Happy-9"
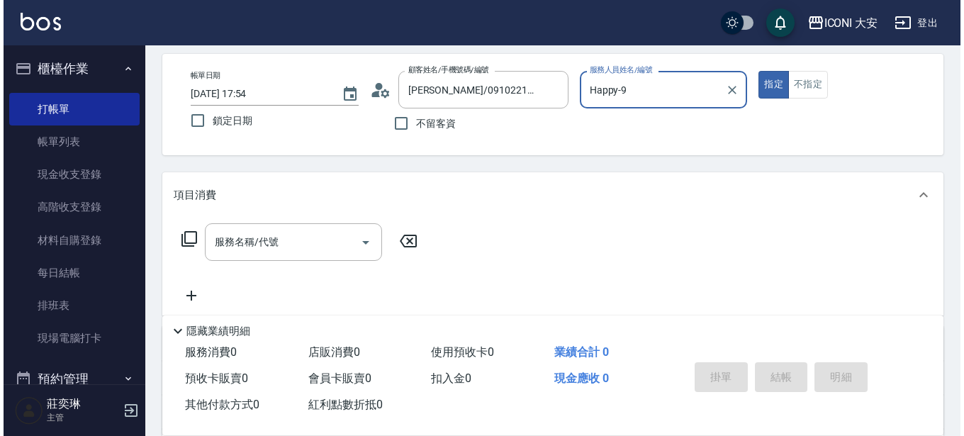
scroll to position [142, 0]
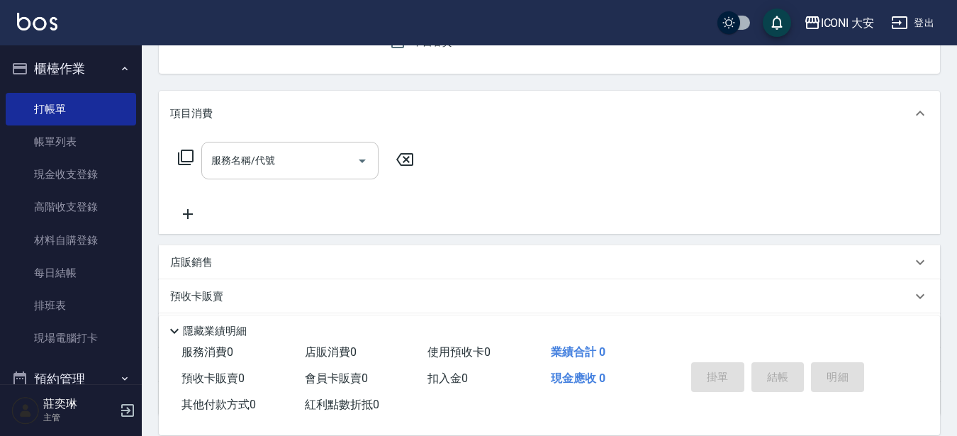
click at [259, 167] on input "服務名稱/代號" at bounding box center [279, 160] width 143 height 25
click at [181, 158] on icon at bounding box center [186, 158] width 16 height 16
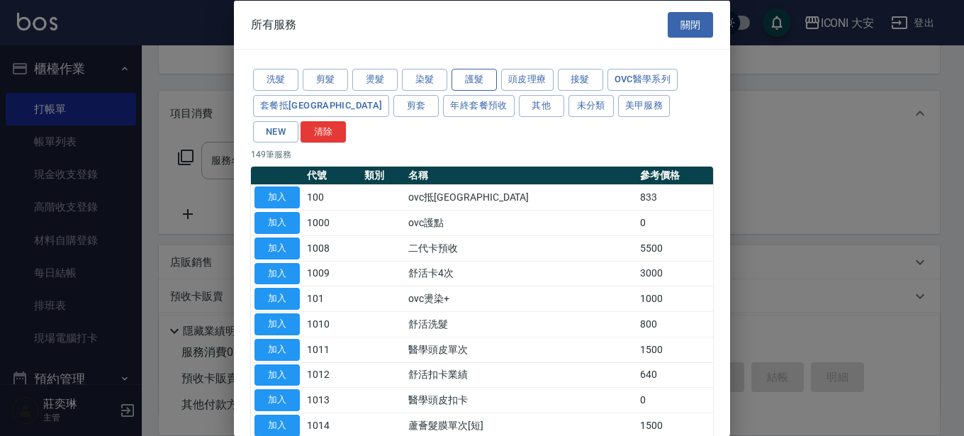
click at [472, 84] on button "護髮" at bounding box center [474, 80] width 45 height 22
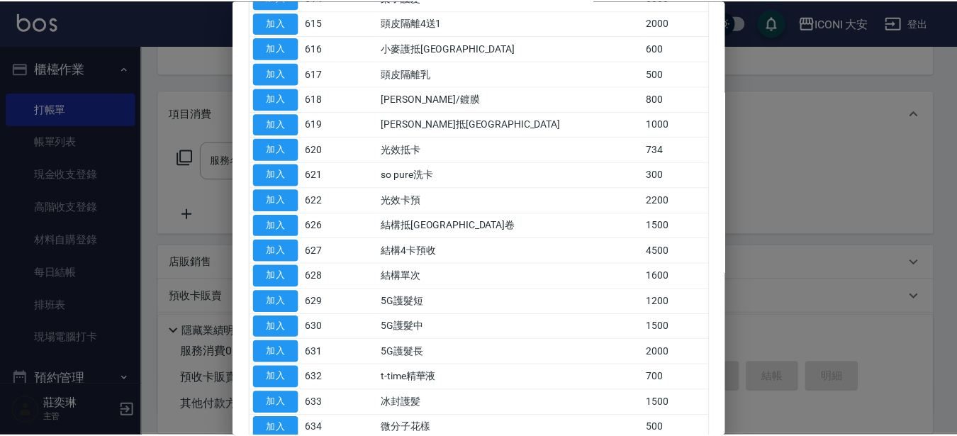
scroll to position [586, 0]
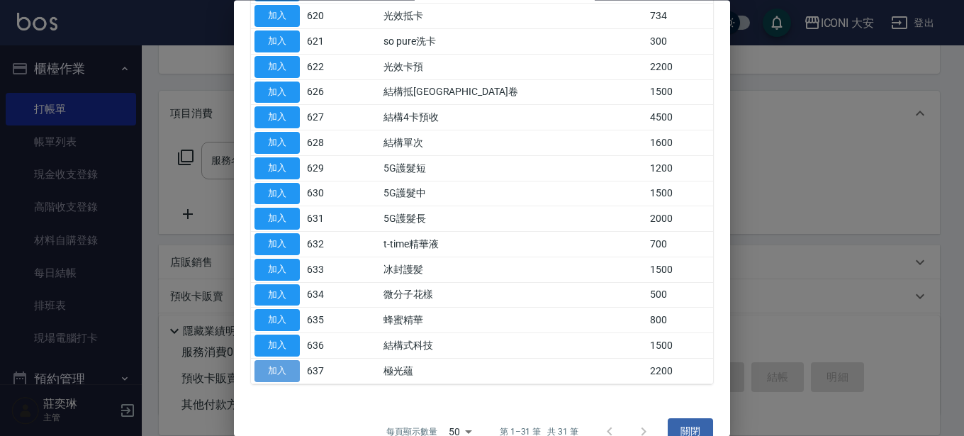
click at [279, 360] on button "加入" at bounding box center [277, 371] width 45 height 22
type input "極光蘊(637)"
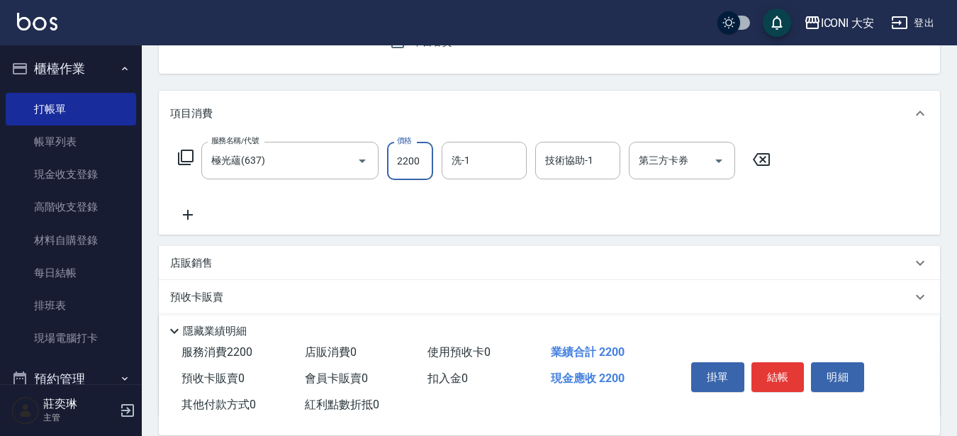
click at [416, 153] on input "2200" at bounding box center [410, 161] width 46 height 38
type input "2400"
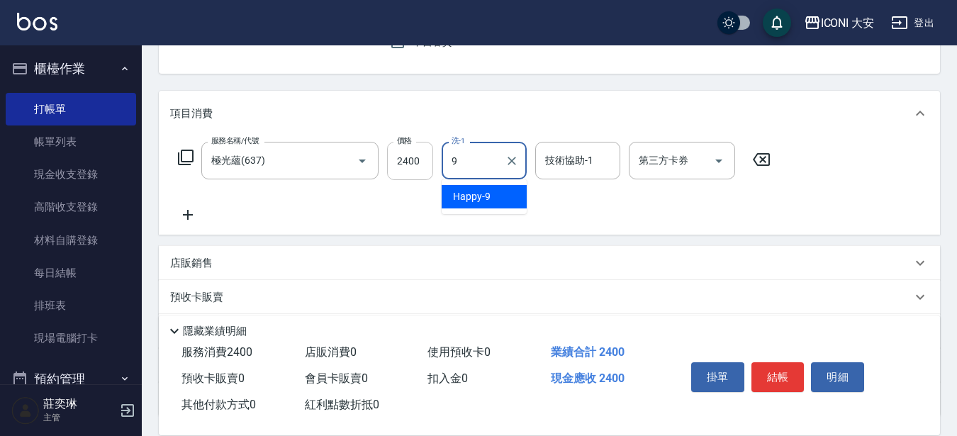
type input "Happy-9"
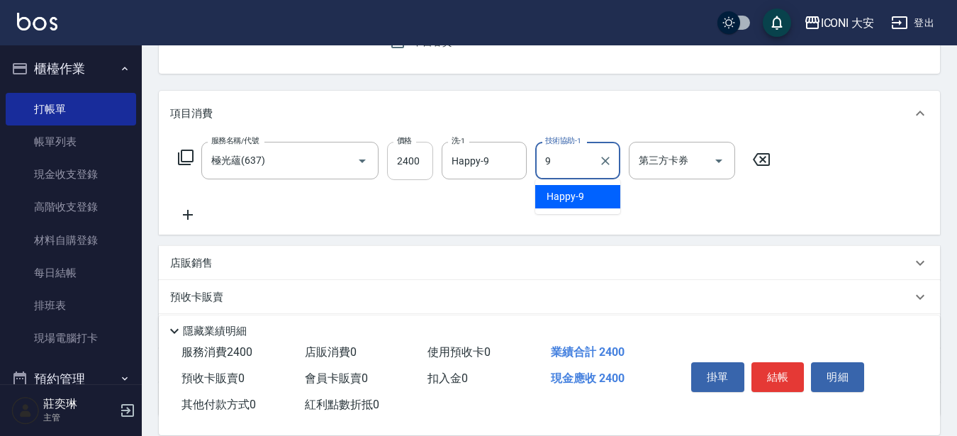
type input "Happy-9"
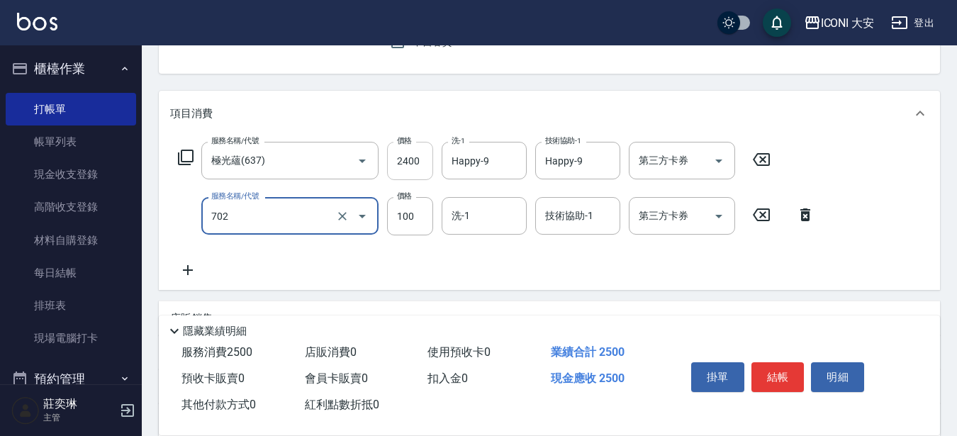
type input "勞水.精油(702)"
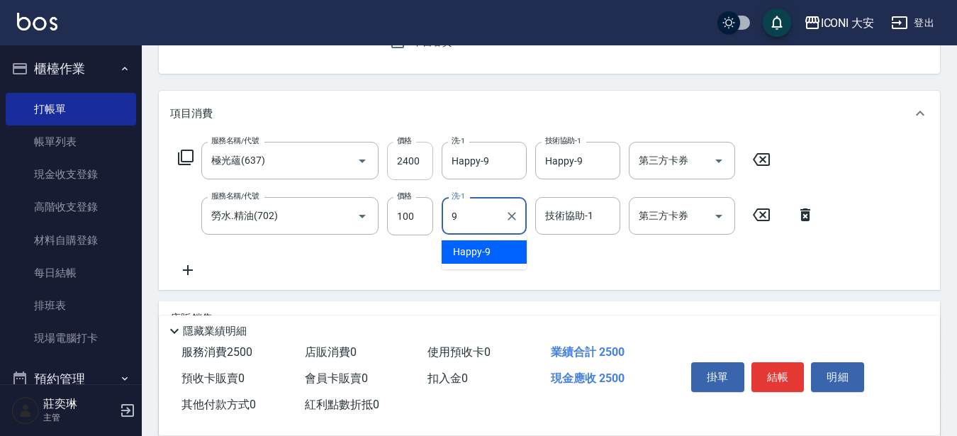
type input "Happy-9"
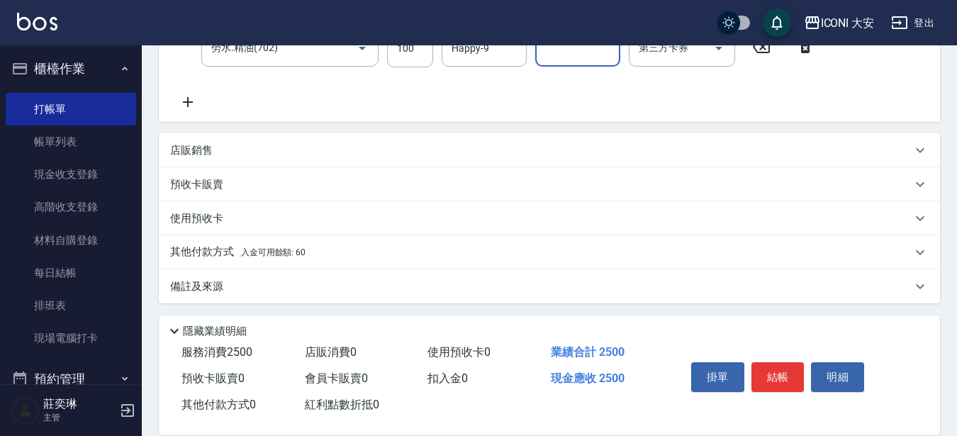
scroll to position [313, 0]
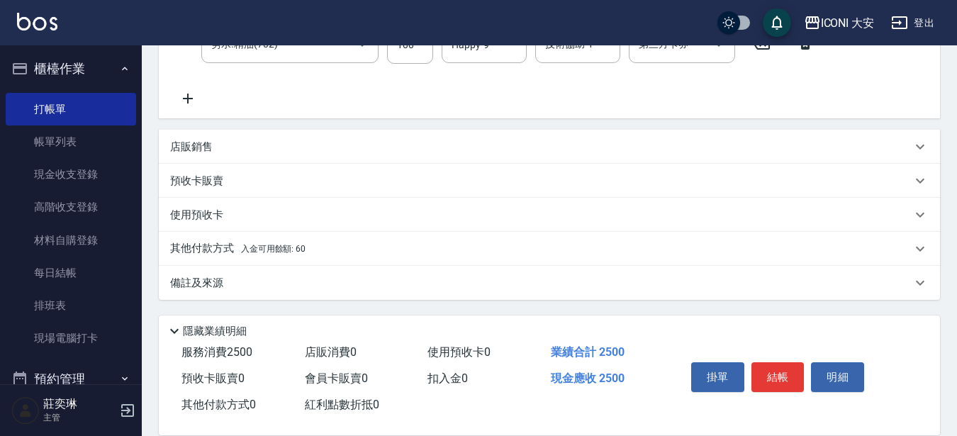
click at [286, 243] on p "其他付款方式 入金可用餘額: 60" at bounding box center [237, 249] width 135 height 16
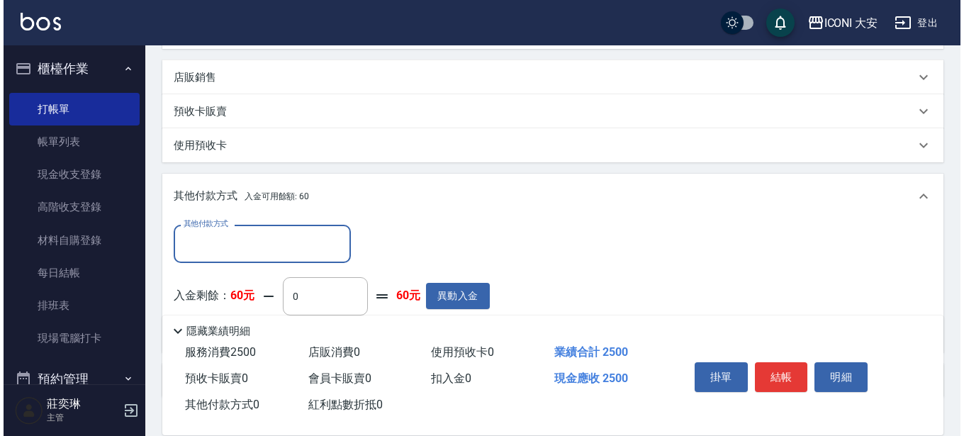
scroll to position [481, 0]
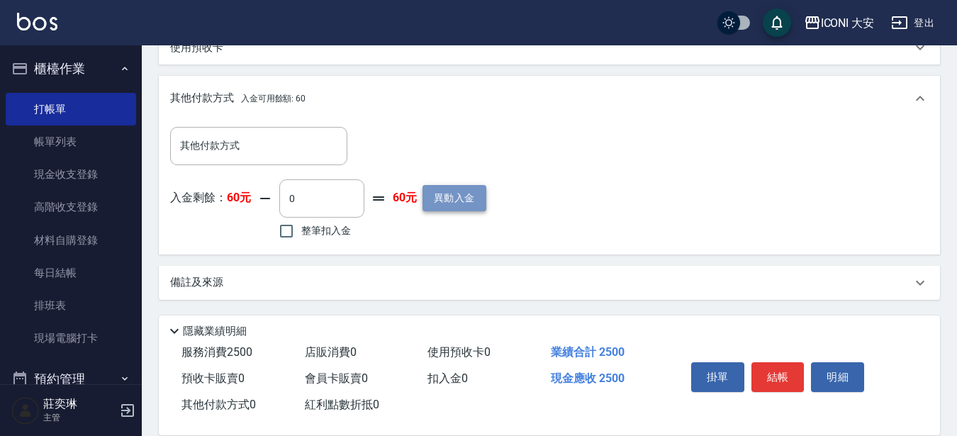
click at [438, 194] on button "異動入金" at bounding box center [455, 198] width 64 height 26
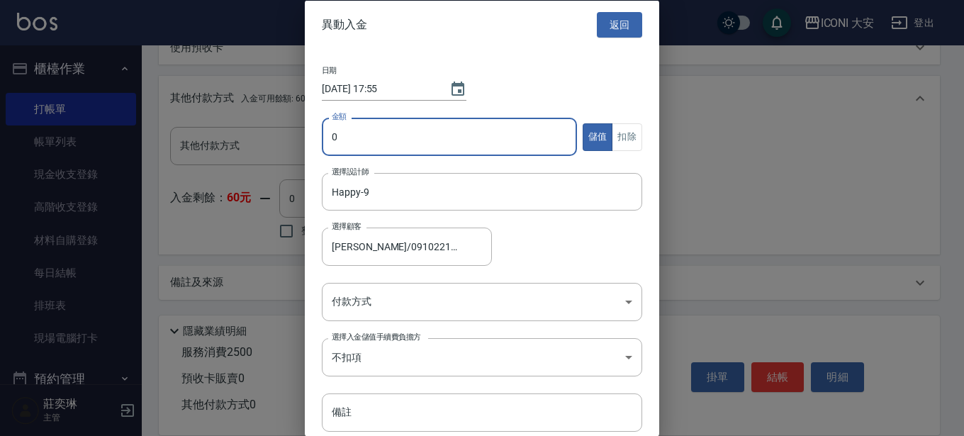
click at [408, 152] on input "0" at bounding box center [449, 137] width 255 height 38
type input "11000"
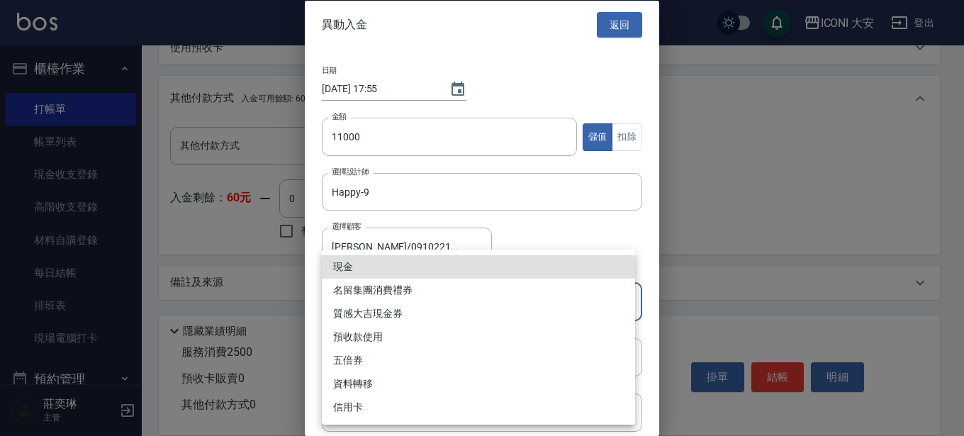
click at [345, 263] on li "現金" at bounding box center [478, 266] width 313 height 23
type input "現金"
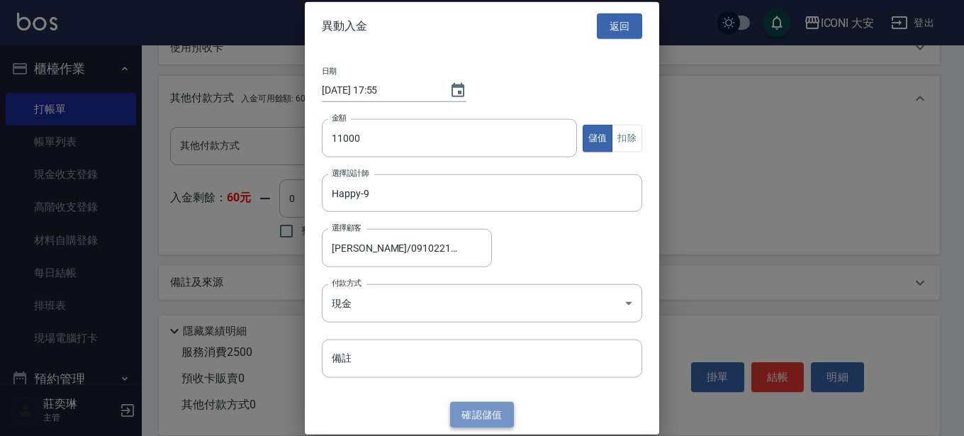
click at [478, 409] on button "確認 儲值" at bounding box center [482, 414] width 64 height 26
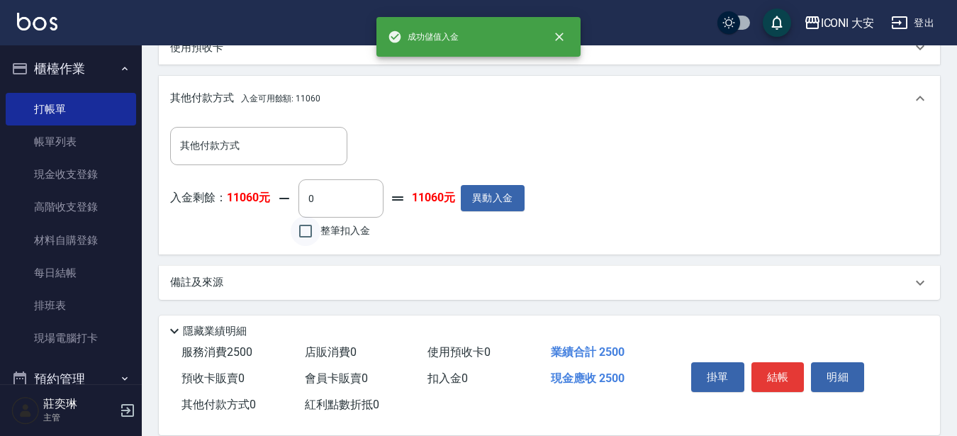
click at [308, 230] on input "整筆扣入金" at bounding box center [306, 231] width 30 height 30
checkbox input "true"
type input "2500"
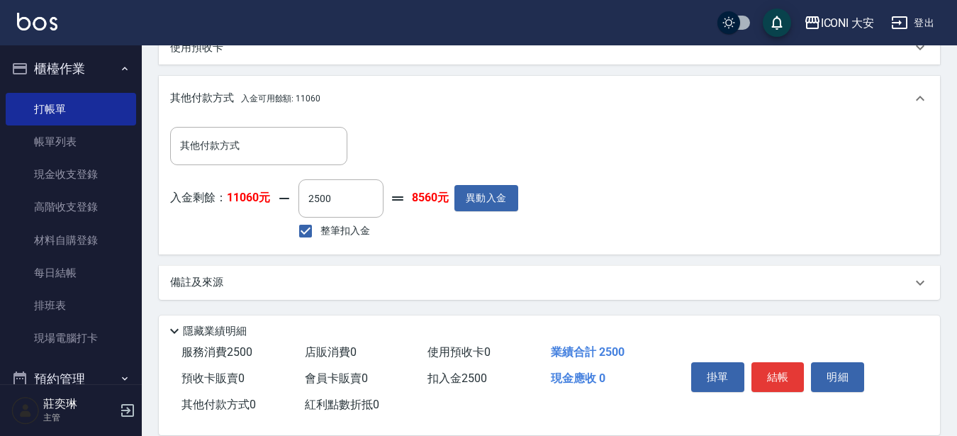
click at [781, 367] on button "結帳" at bounding box center [777, 377] width 53 height 30
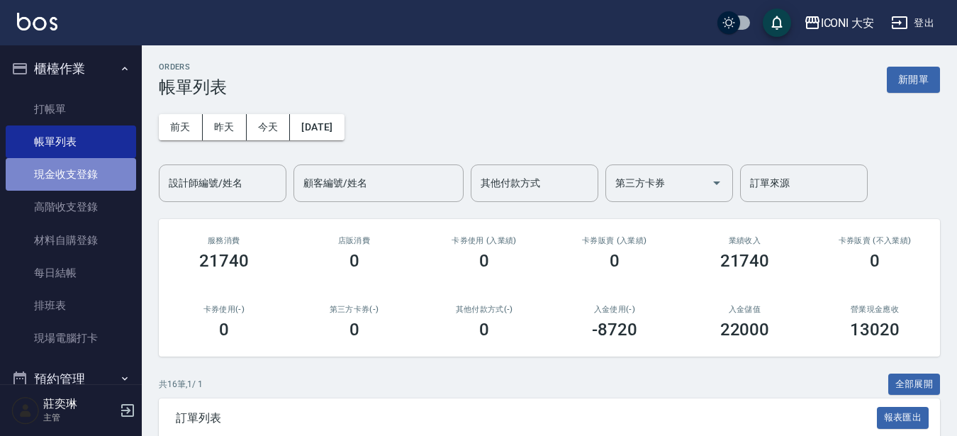
click at [112, 184] on link "現金收支登錄" at bounding box center [71, 174] width 130 height 33
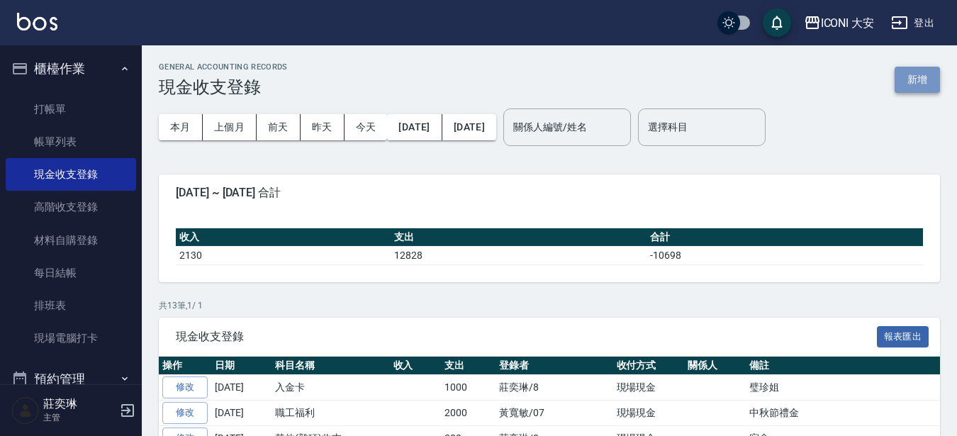
click at [918, 85] on button "新增" at bounding box center [917, 80] width 45 height 26
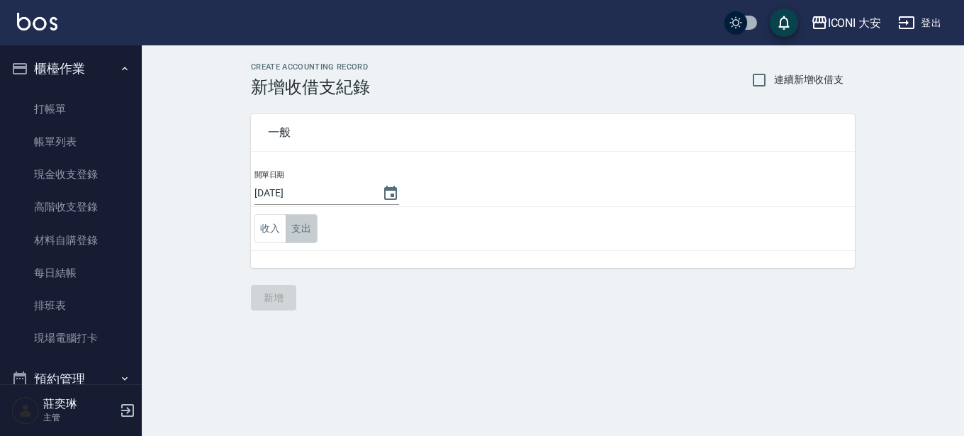
click at [296, 225] on button "支出" at bounding box center [302, 228] width 32 height 29
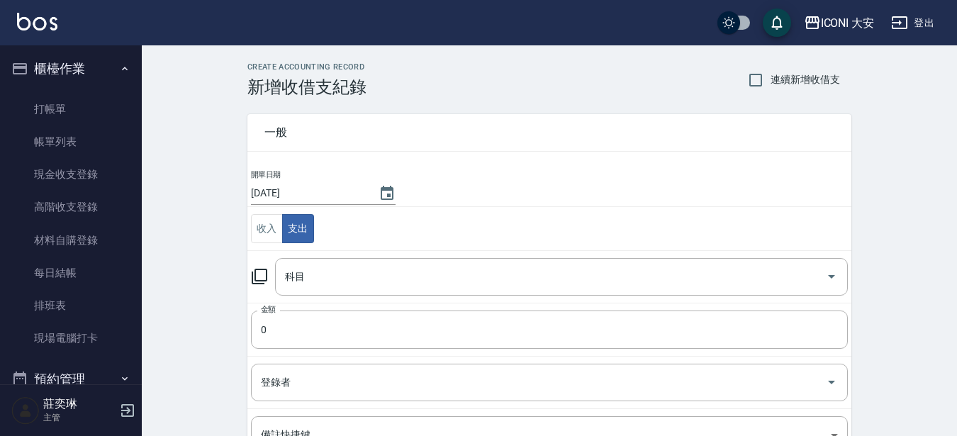
click at [267, 273] on icon at bounding box center [260, 277] width 16 height 16
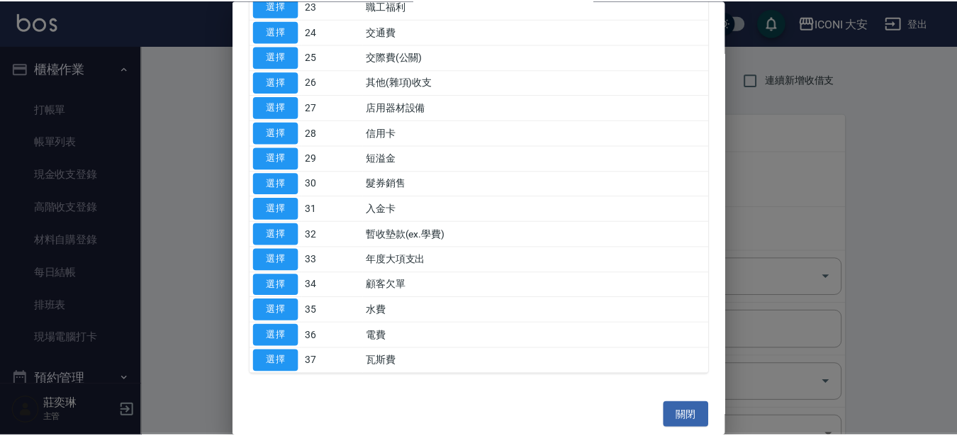
scroll to position [677, 0]
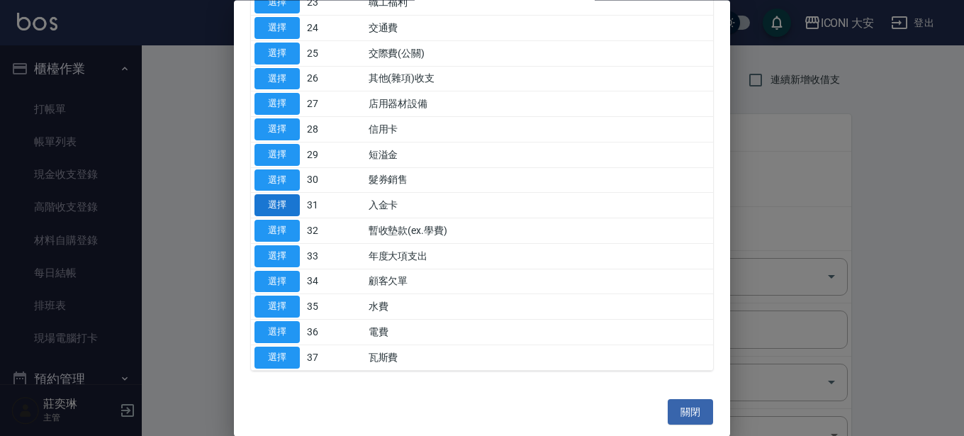
click at [284, 210] on button "選擇" at bounding box center [277, 206] width 45 height 22
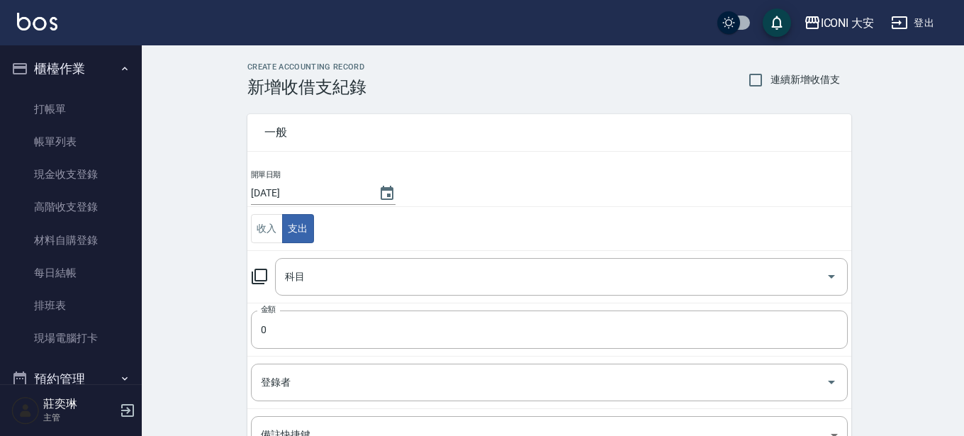
type input "31 入金卡"
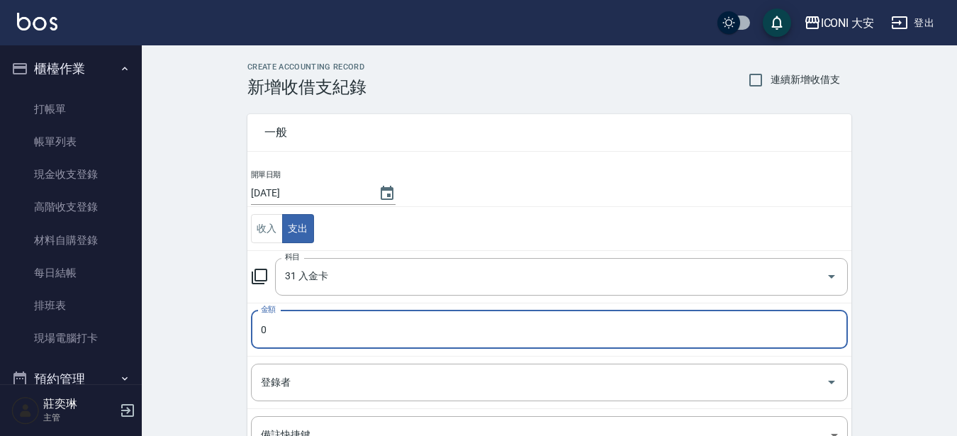
click at [307, 327] on input "0" at bounding box center [549, 330] width 597 height 38
type input "1000"
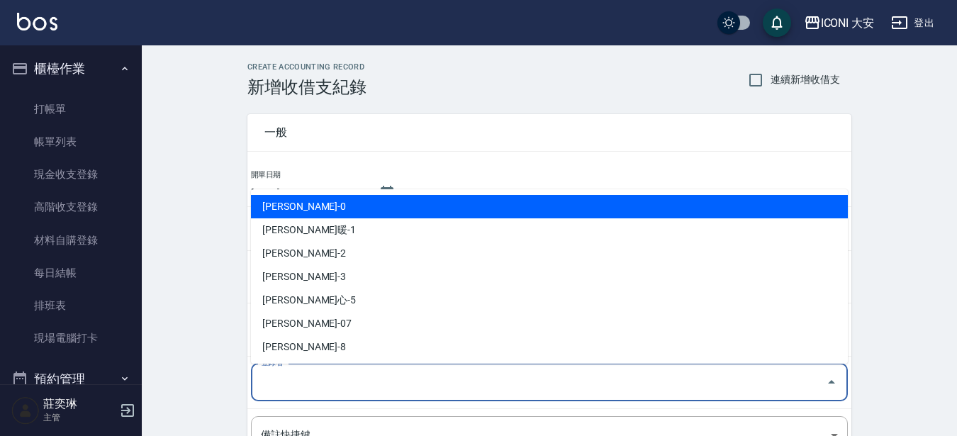
click at [309, 376] on input "登錄者" at bounding box center [538, 382] width 563 height 25
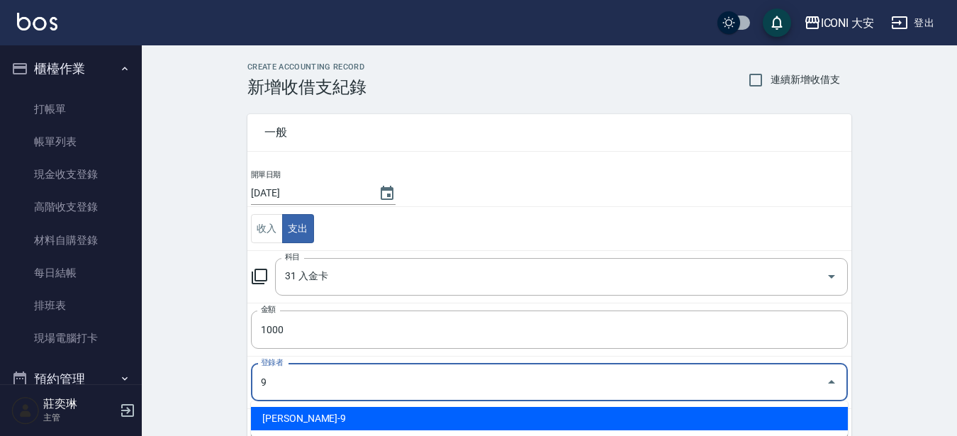
type input "[PERSON_NAME]-9"
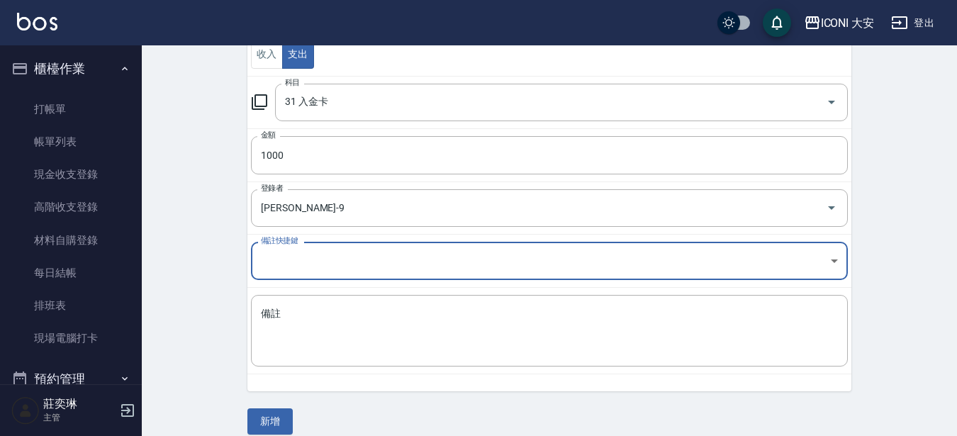
scroll to position [190, 0]
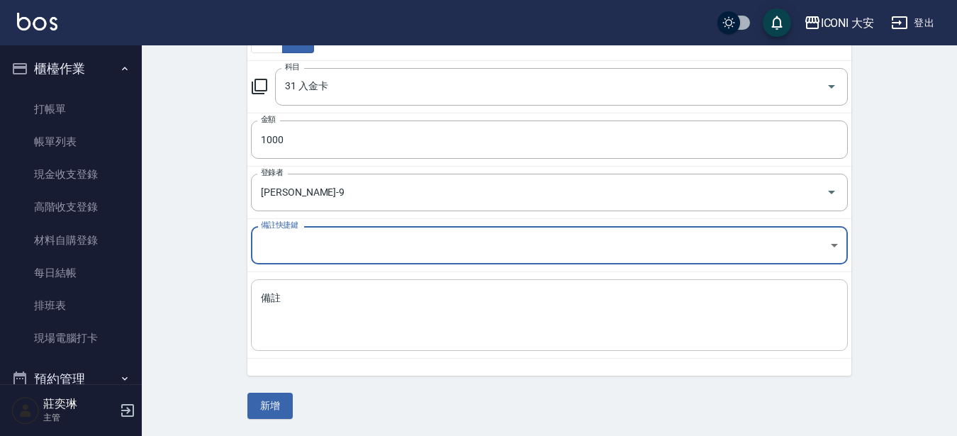
click at [315, 294] on div "x 備註" at bounding box center [549, 315] width 597 height 72
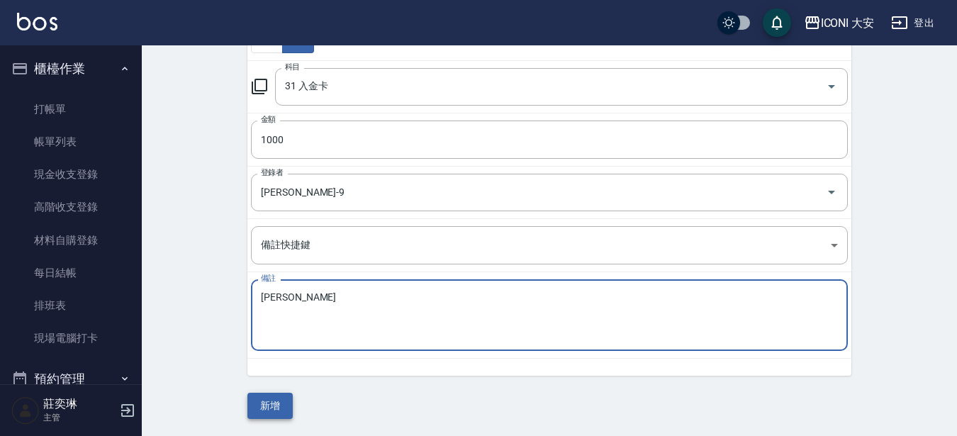
type textarea "[PERSON_NAME]"
click at [262, 407] on button "新增" at bounding box center [269, 406] width 45 height 26
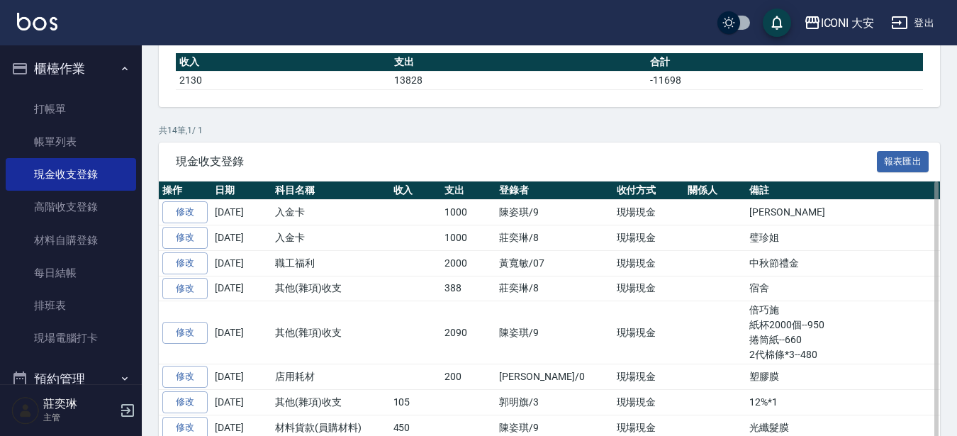
scroll to position [213, 0]
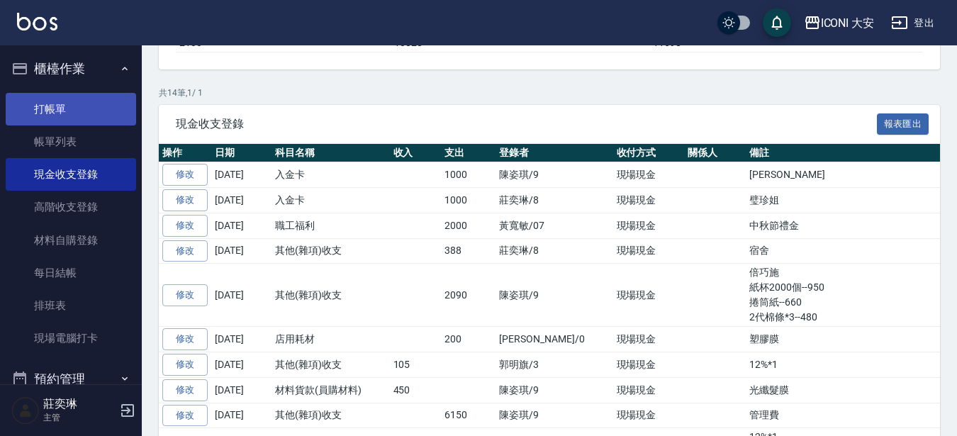
click at [64, 102] on link "打帳單" at bounding box center [71, 109] width 130 height 33
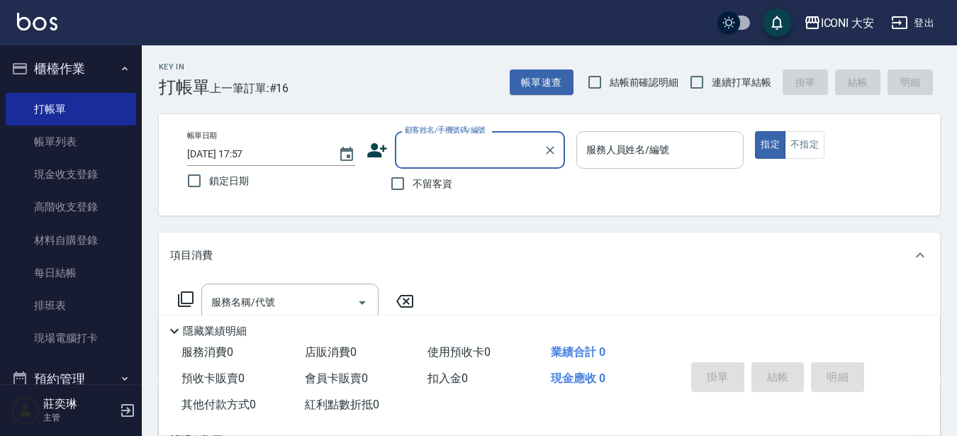
click at [654, 155] on input "服務人員姓名/編號" at bounding box center [660, 150] width 155 height 25
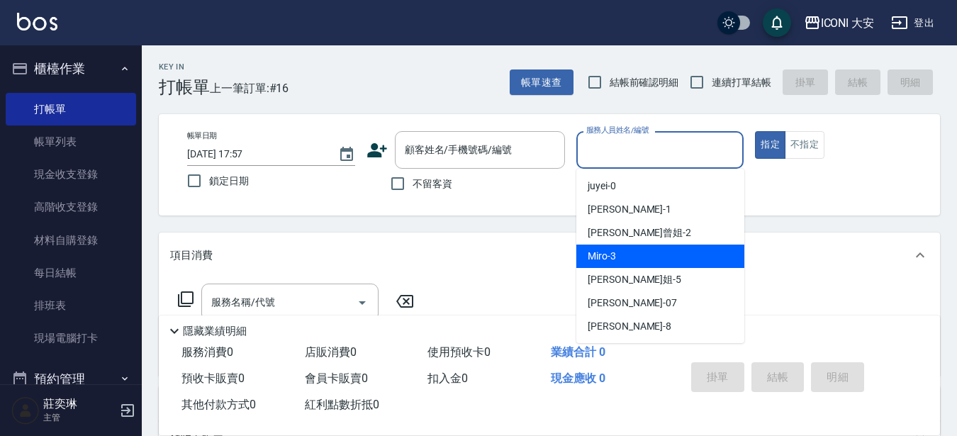
click at [668, 262] on div "Miro -3" at bounding box center [660, 256] width 168 height 23
type input "Miro-3"
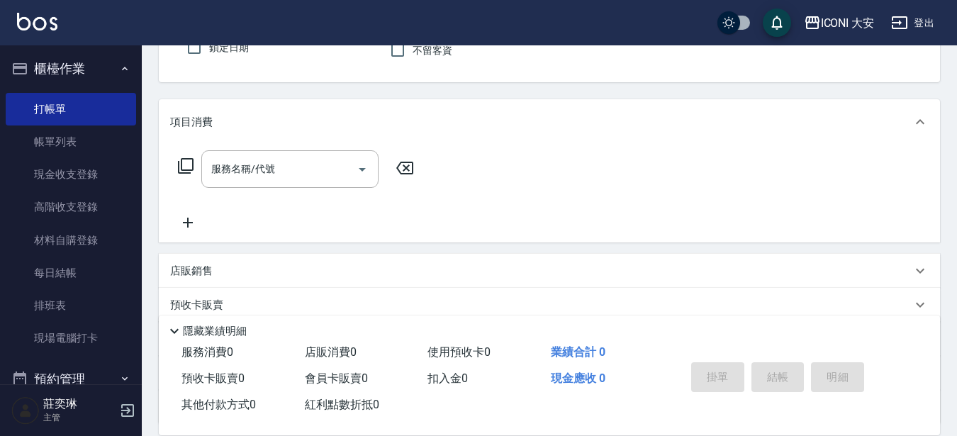
scroll to position [142, 0]
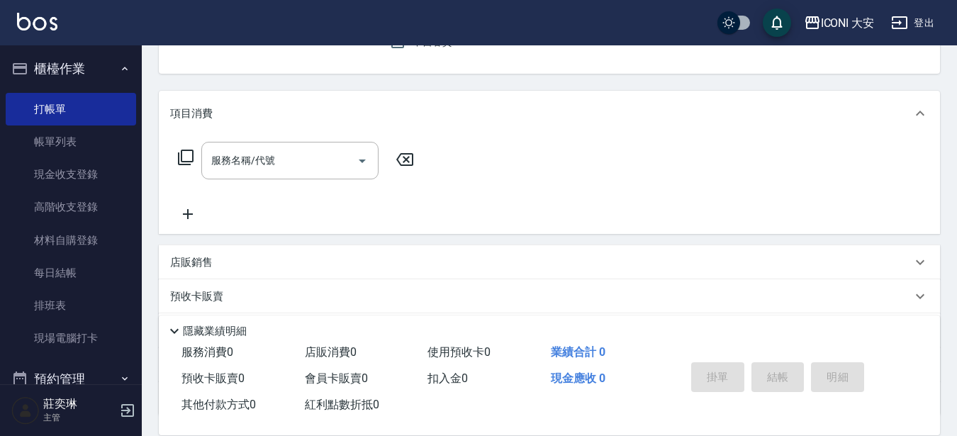
click at [182, 149] on icon at bounding box center [185, 157] width 17 height 17
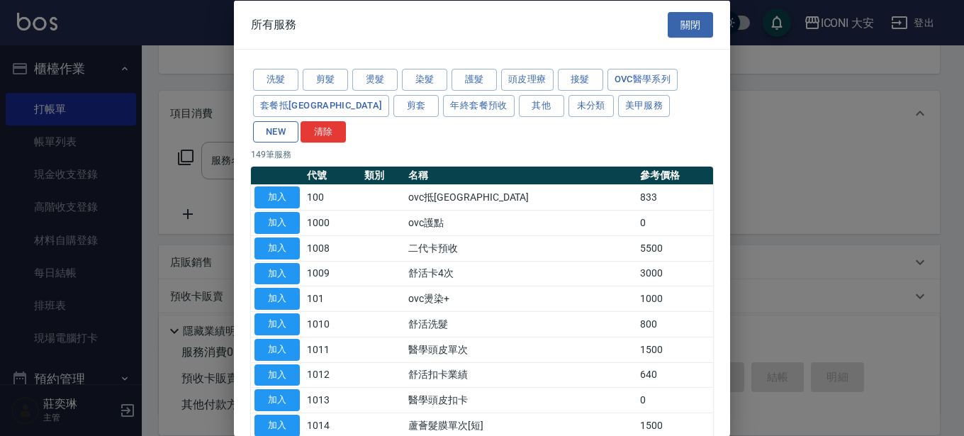
click at [298, 121] on button "NEW" at bounding box center [275, 132] width 45 height 22
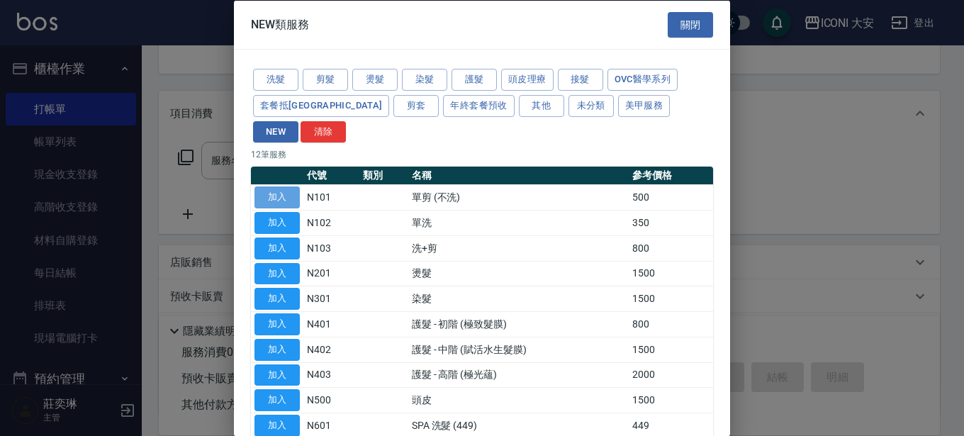
click at [285, 186] on button "加入" at bounding box center [277, 197] width 45 height 22
type input "單剪 (不洗)(N101)"
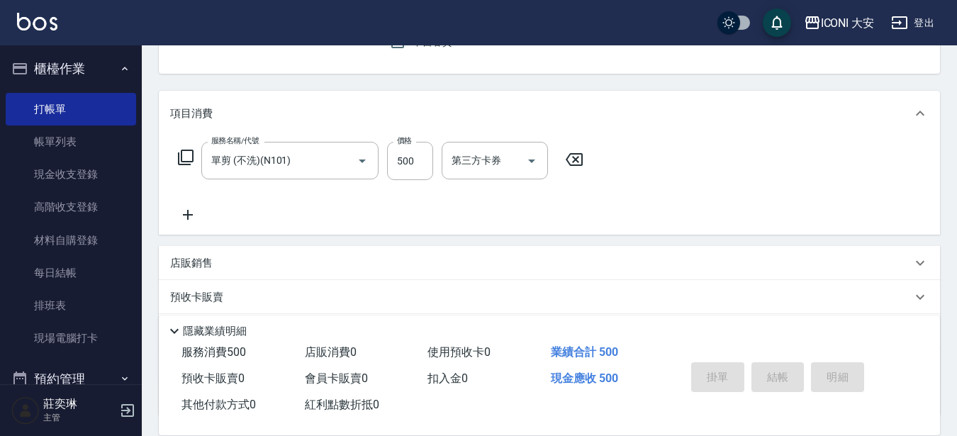
scroll to position [0, 0]
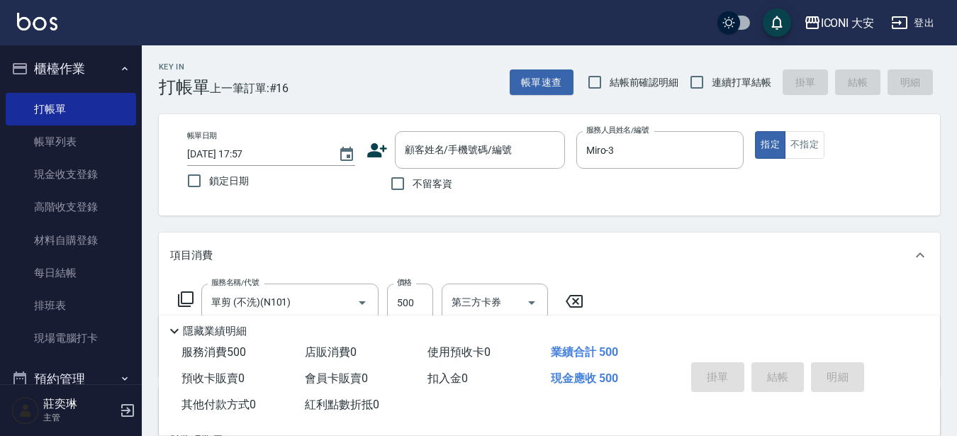
drag, startPoint x: 408, startPoint y: 185, endPoint x: 430, endPoint y: 183, distance: 21.4
click at [408, 186] on input "不留客資" at bounding box center [398, 184] width 30 height 30
checkbox input "true"
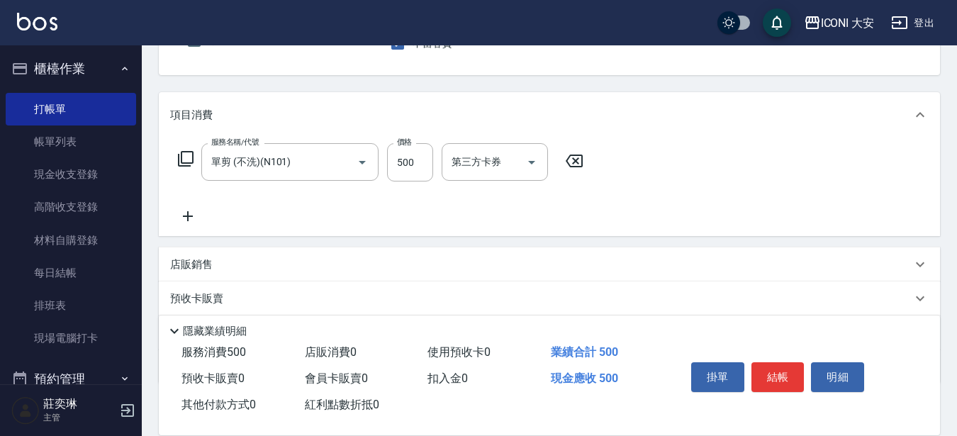
scroll to position [142, 0]
click at [792, 367] on button "結帳" at bounding box center [777, 377] width 53 height 30
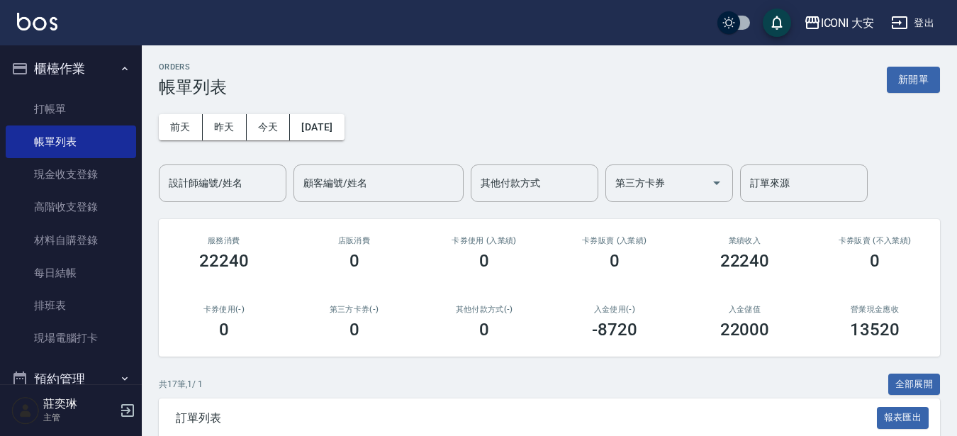
click at [902, 72] on button "新開單" at bounding box center [913, 80] width 53 height 26
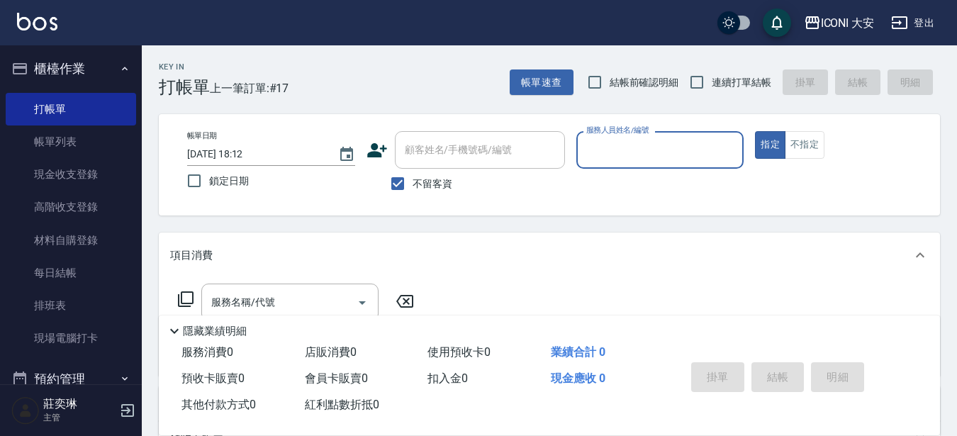
click at [615, 150] on input "服務人員姓名/編號" at bounding box center [660, 150] width 155 height 25
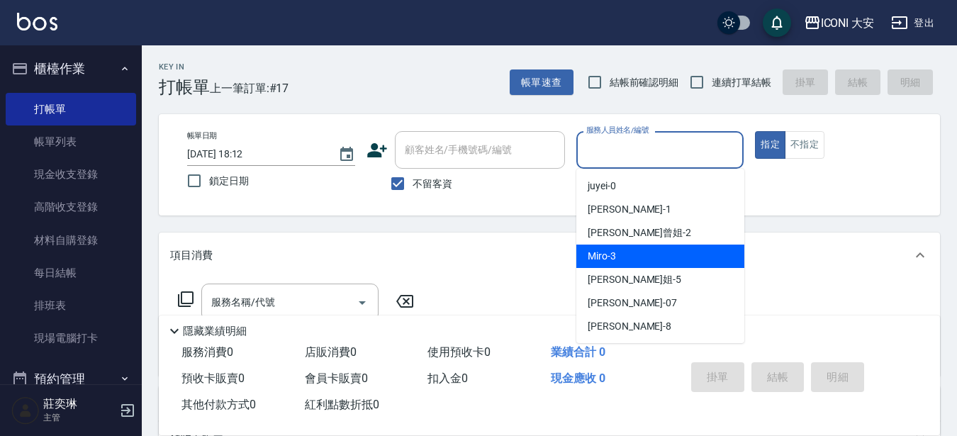
click at [630, 246] on div "Miro -3" at bounding box center [660, 256] width 168 height 23
type input "Miro-3"
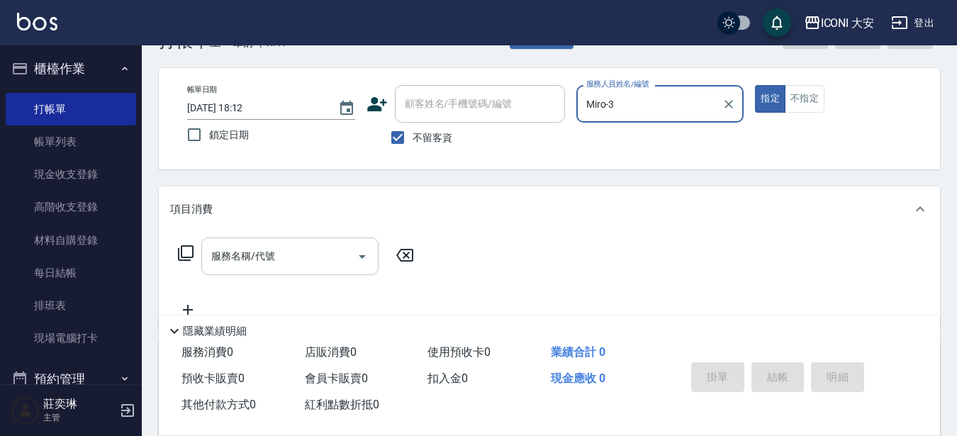
scroll to position [71, 0]
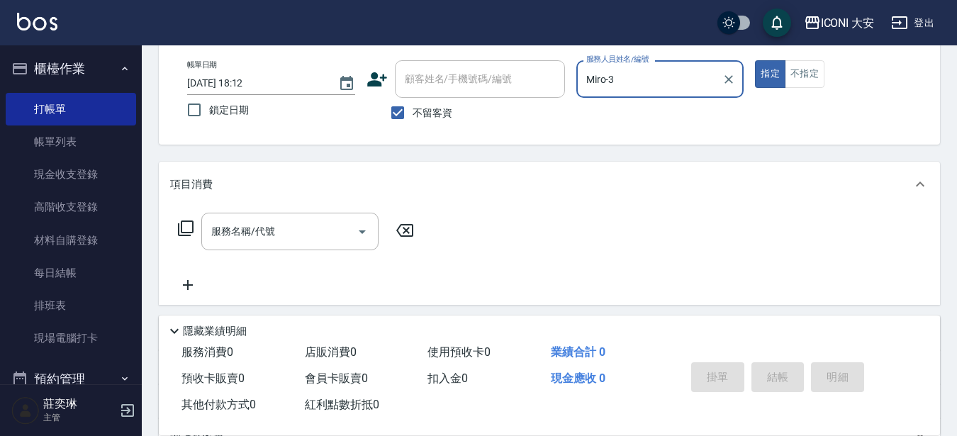
click at [191, 225] on icon at bounding box center [185, 228] width 17 height 17
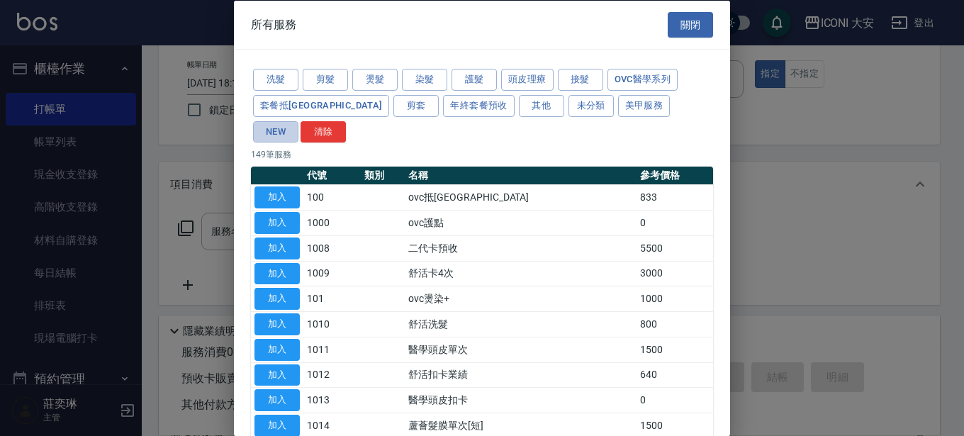
drag, startPoint x: 615, startPoint y: 104, endPoint x: 598, endPoint y: 122, distance: 25.6
click at [298, 121] on button "NEW" at bounding box center [275, 132] width 45 height 22
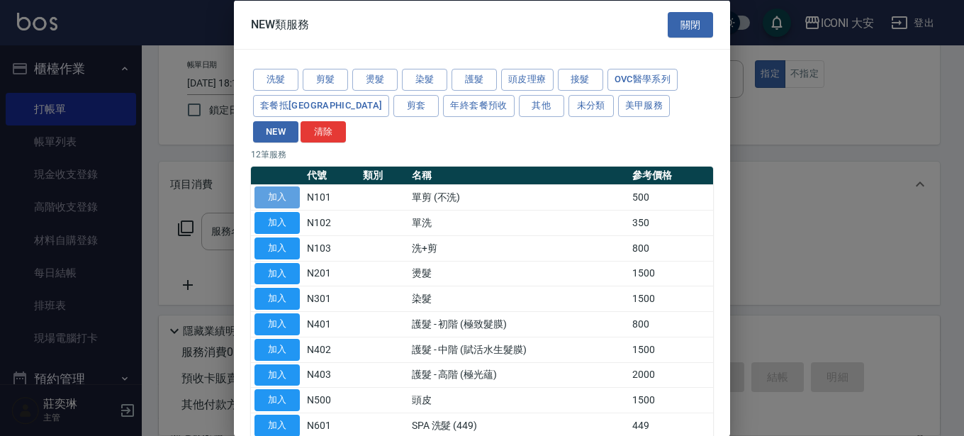
click at [272, 186] on button "加入" at bounding box center [277, 197] width 45 height 22
type input "單剪 (不洗)(N101)"
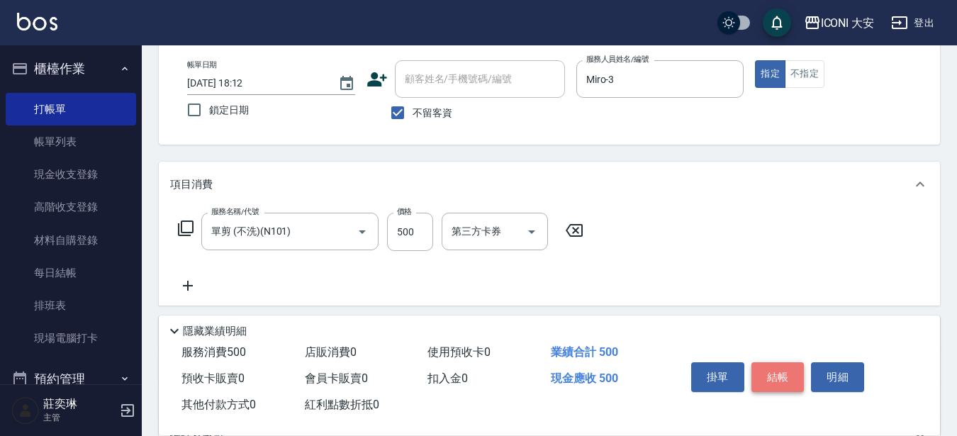
click at [793, 379] on button "結帳" at bounding box center [777, 377] width 53 height 30
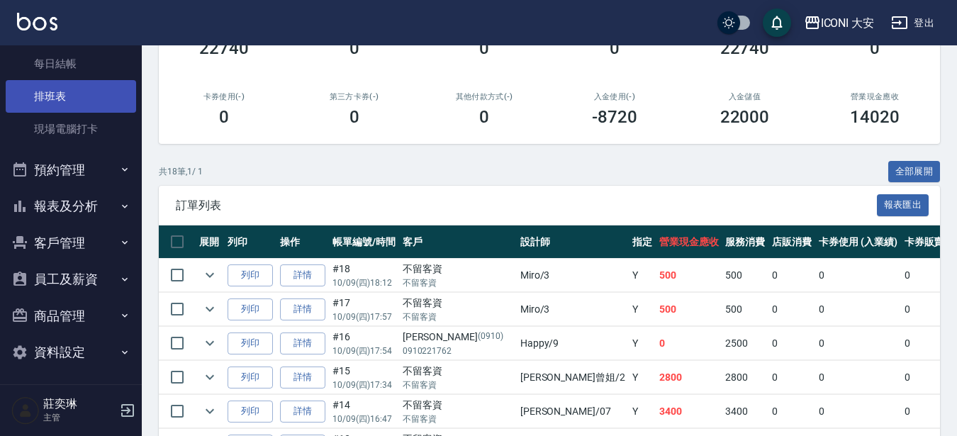
scroll to position [213, 0]
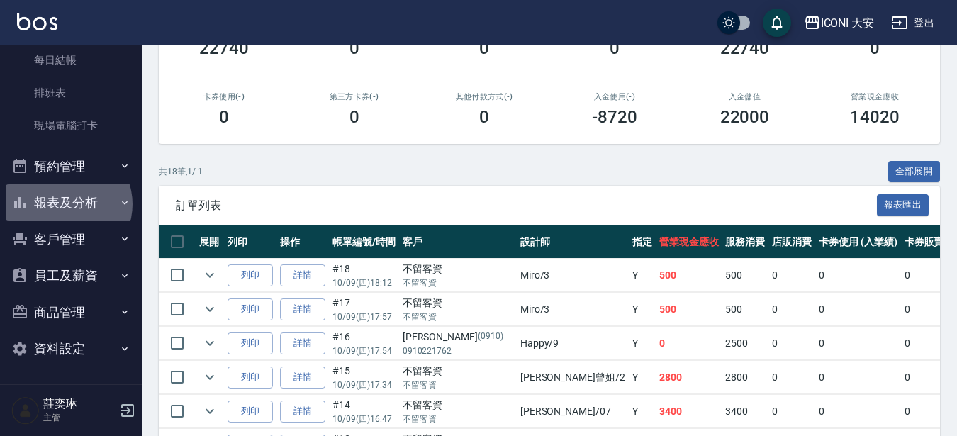
click at [65, 204] on button "報表及分析" at bounding box center [71, 202] width 130 height 37
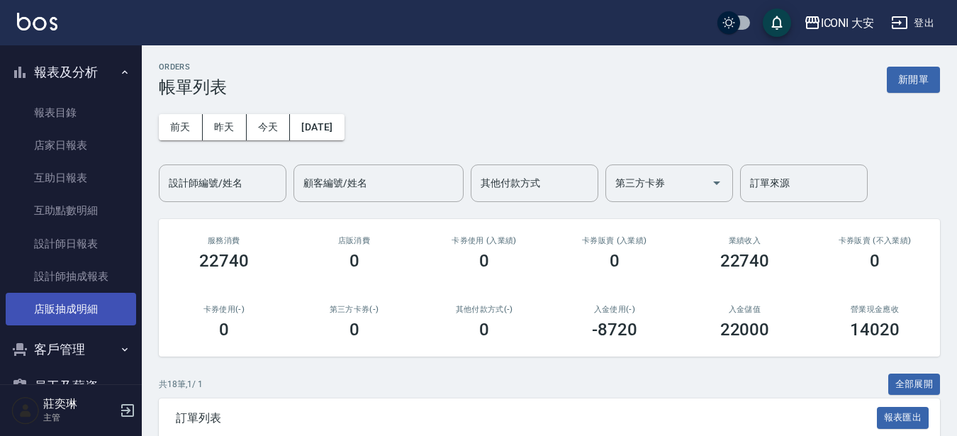
scroll to position [355, 0]
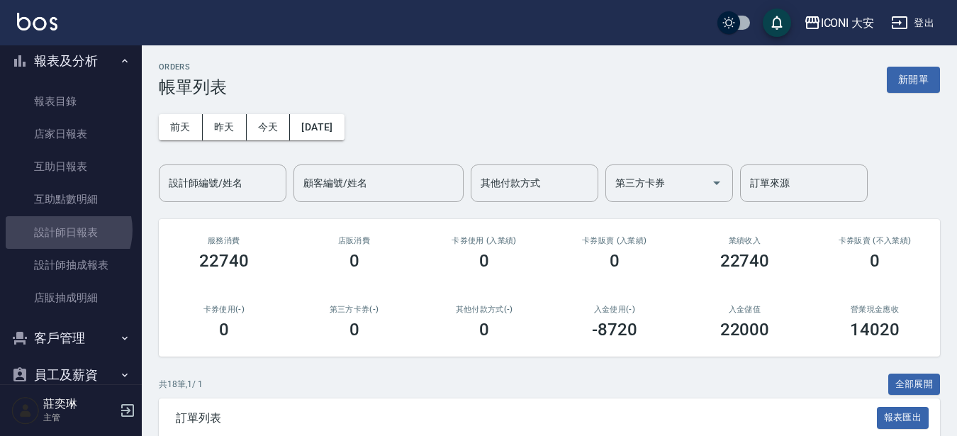
drag, startPoint x: 65, startPoint y: 230, endPoint x: 272, endPoint y: 226, distance: 207.0
click at [65, 230] on link "設計師日報表" at bounding box center [71, 232] width 130 height 33
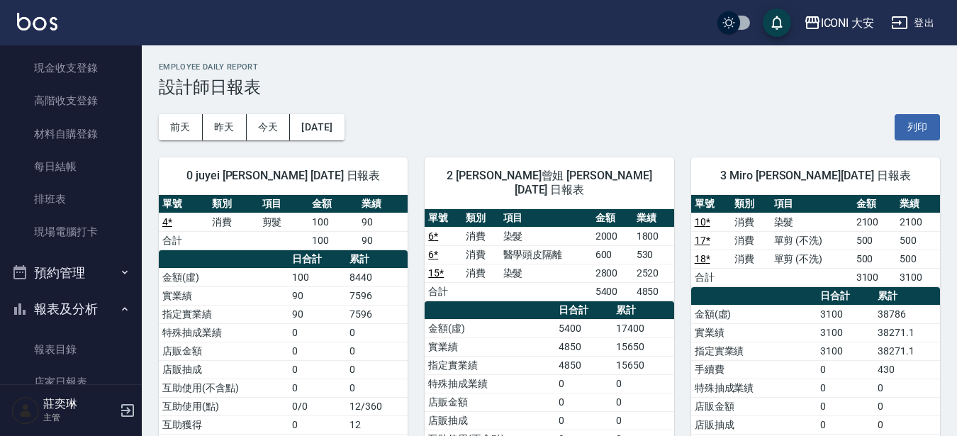
scroll to position [1, 0]
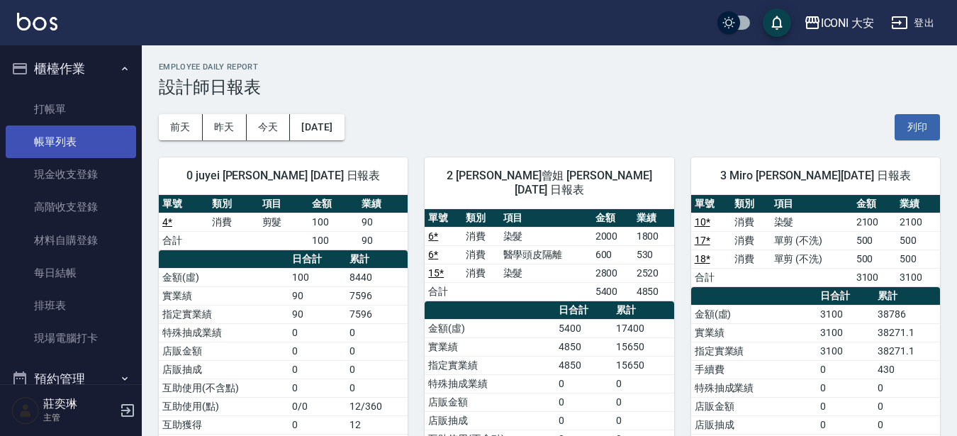
click at [24, 138] on link "帳單列表" at bounding box center [71, 141] width 130 height 33
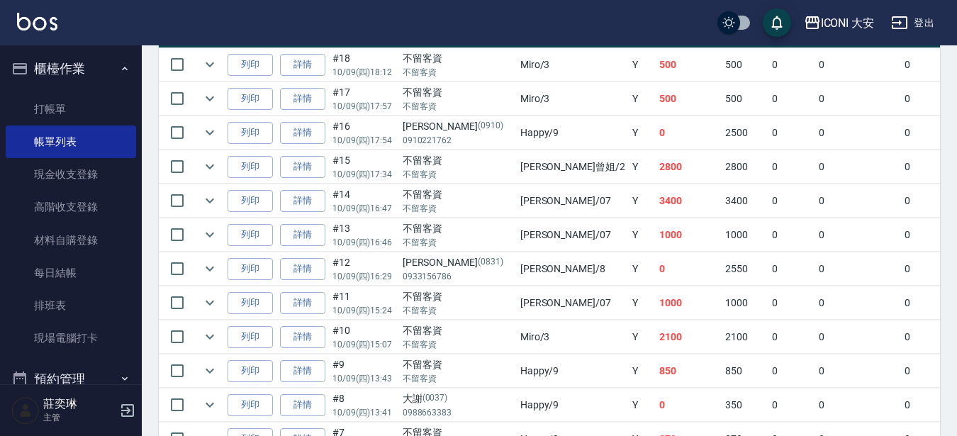
scroll to position [425, 0]
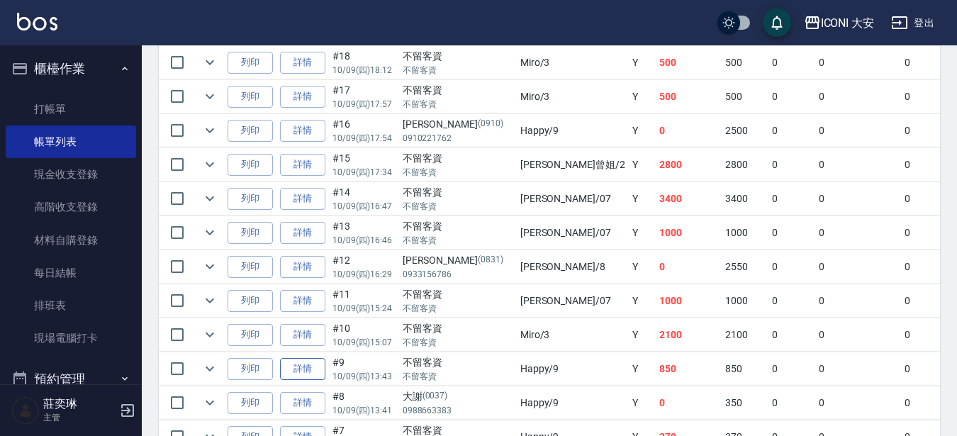
click at [313, 366] on link "詳情" at bounding box center [302, 369] width 45 height 22
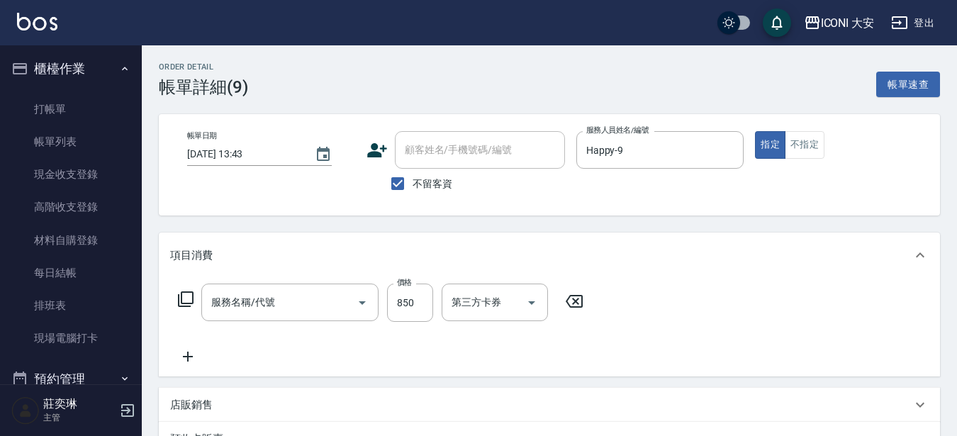
type input "[DATE] 13:43"
checkbox input "true"
type input "Happy-9"
type input "洗+剪優惠(303)"
click at [417, 305] on input "850" at bounding box center [410, 303] width 46 height 38
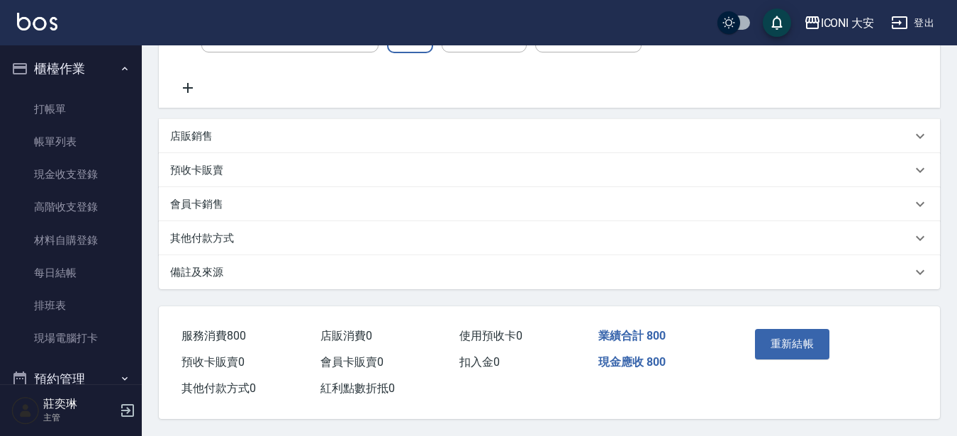
scroll to position [275, 0]
type input "800"
click at [789, 337] on button "重新結帳" at bounding box center [792, 344] width 75 height 30
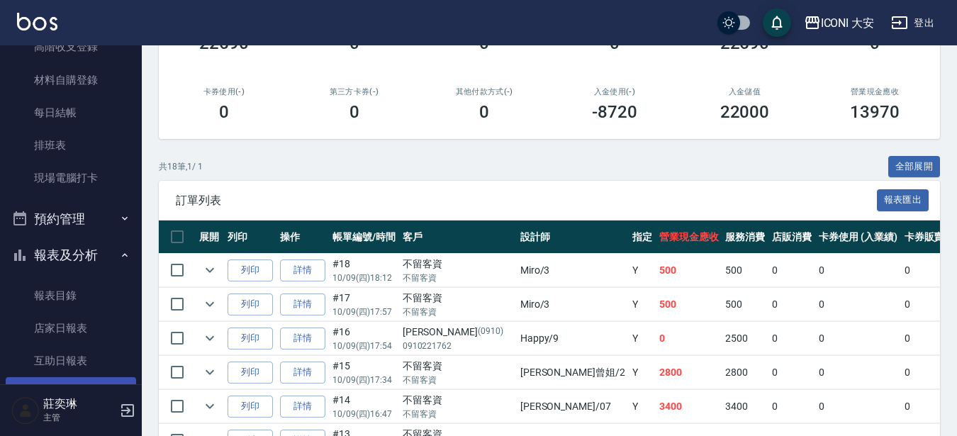
scroll to position [355, 0]
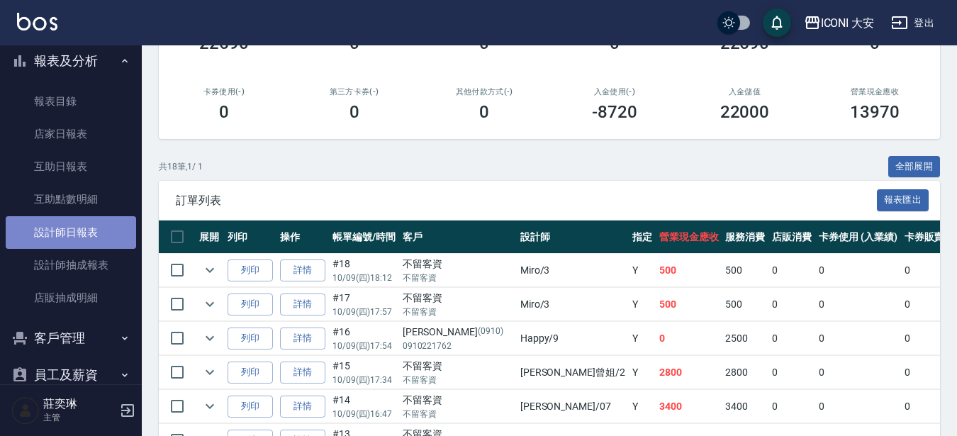
click at [84, 231] on link "設計師日報表" at bounding box center [71, 232] width 130 height 33
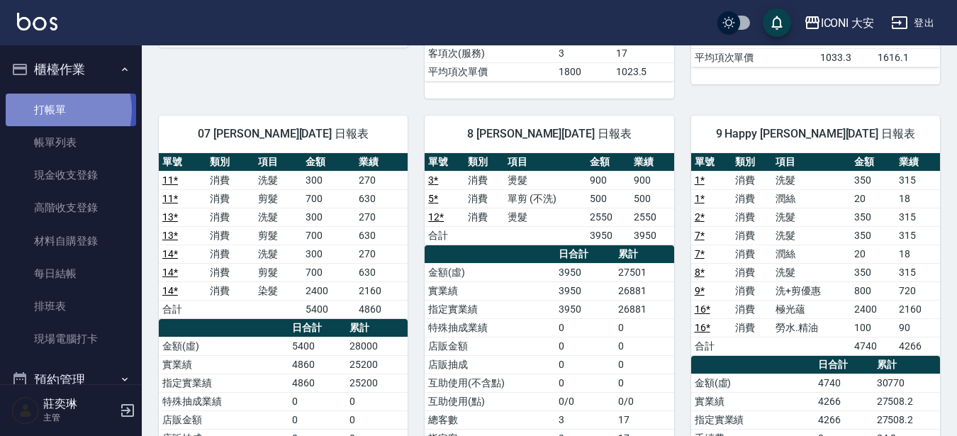
click at [55, 110] on link "打帳單" at bounding box center [71, 110] width 130 height 33
